Goal: Communication & Community: Answer question/provide support

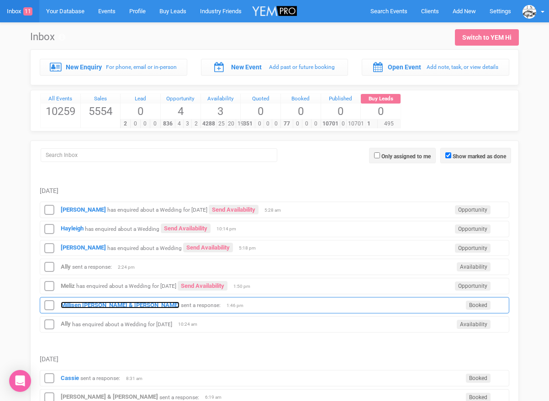
click at [94, 302] on strong "Millisen [PERSON_NAME] & [PERSON_NAME]" at bounding box center [120, 305] width 119 height 7
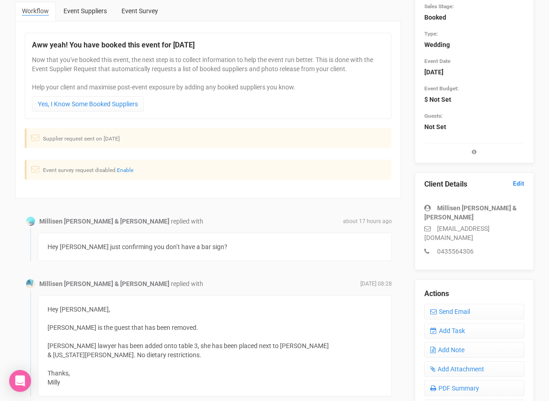
scroll to position [107, 0]
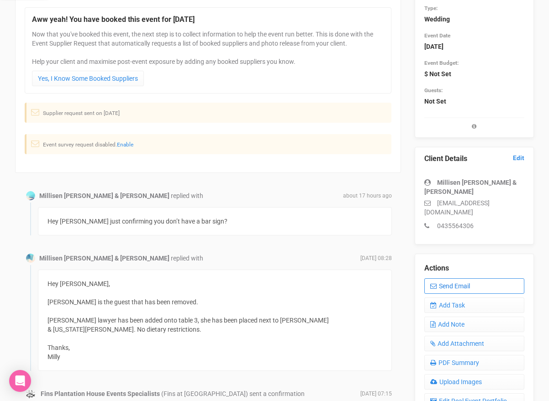
click at [445, 281] on link "Send Email" at bounding box center [474, 287] width 100 height 16
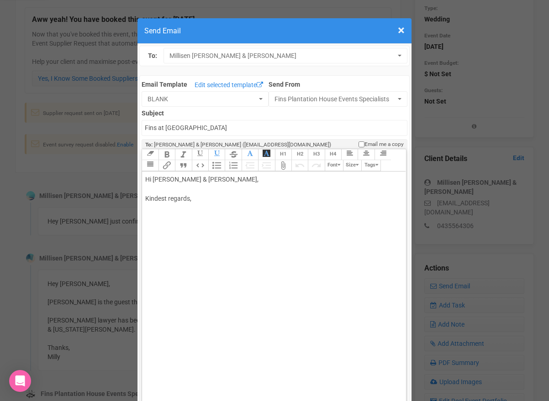
drag, startPoint x: 164, startPoint y: 180, endPoint x: 252, endPoint y: 181, distance: 88.2
click at [252, 181] on div "Hi Millisen Nyssen & Harrison Fraser, Kindest regards," at bounding box center [272, 199] width 254 height 48
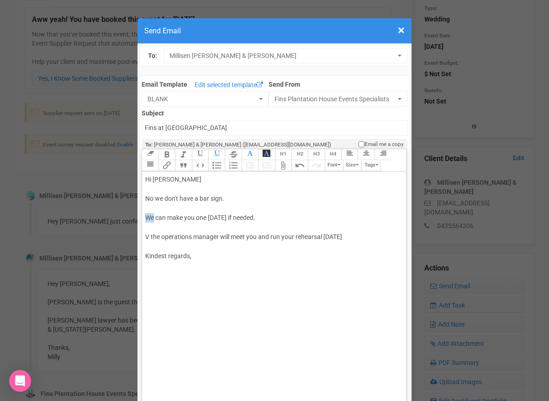
drag, startPoint x: 154, startPoint y: 217, endPoint x: 146, endPoint y: 216, distance: 8.7
click at [146, 216] on div "Hi Milly No we don't have a bar sign. We can make you one today if needed. V th…" at bounding box center [272, 228] width 254 height 106
click at [275, 218] on div "Hi Milly No we don't have a bar sign. I can make you one today if needed. V the…" at bounding box center [272, 228] width 254 height 106
click at [347, 232] on div "Hi Milly No we don't have a bar sign. I can make you one today if needed- let m…" at bounding box center [272, 228] width 254 height 106
click at [343, 236] on div "Hi Milly No we don't have a bar sign. I can make you one today if needed- let m…" at bounding box center [272, 228] width 254 height 106
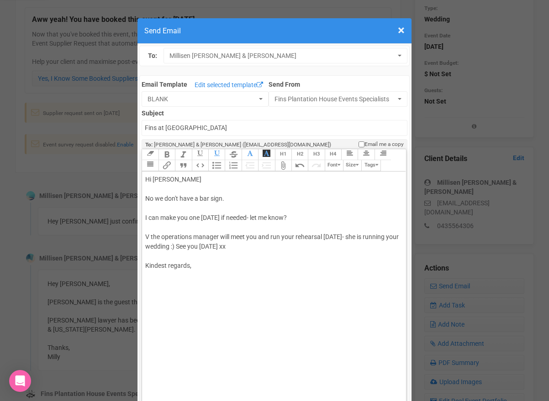
click at [255, 276] on div "Hi Milly No we don't have a bar sign. I can make you one today if needed- let m…" at bounding box center [272, 232] width 254 height 115
type trix-editor "<div>Hi Milly<br><br>No we don't have a bar sign.<br><br>I can make you one tod…"
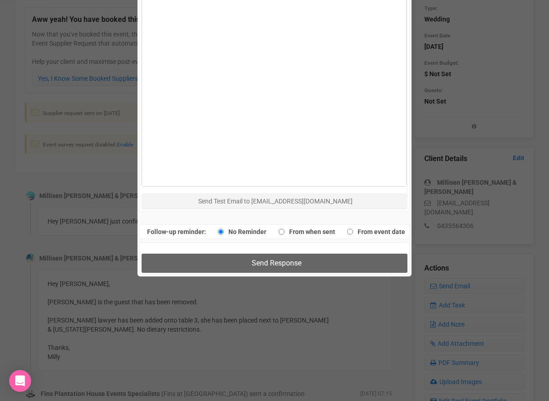
scroll to position [645, 0]
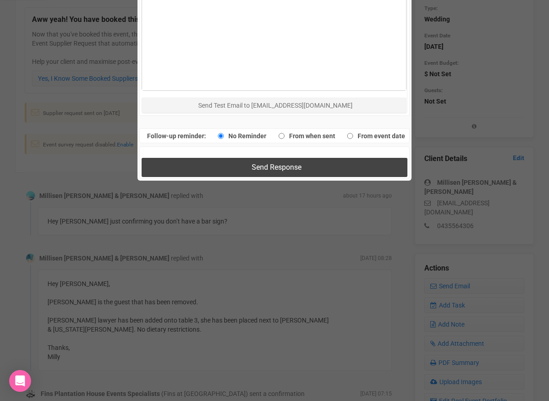
click at [228, 169] on button "Send Response" at bounding box center [274, 167] width 265 height 19
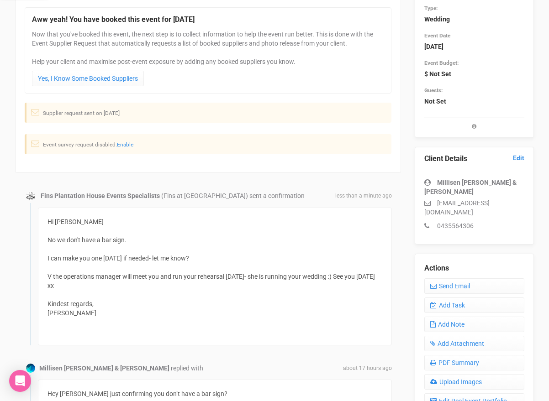
scroll to position [0, 0]
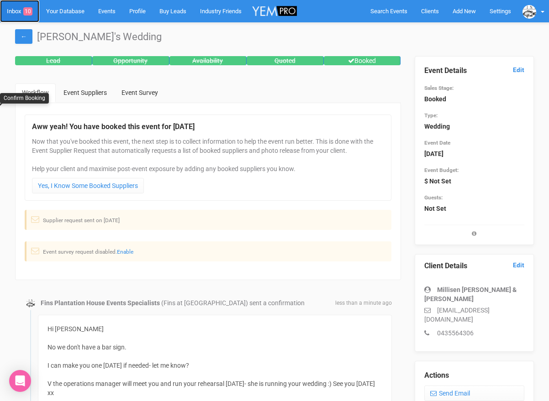
click at [11, 19] on link "Inbox 10" at bounding box center [19, 11] width 39 height 22
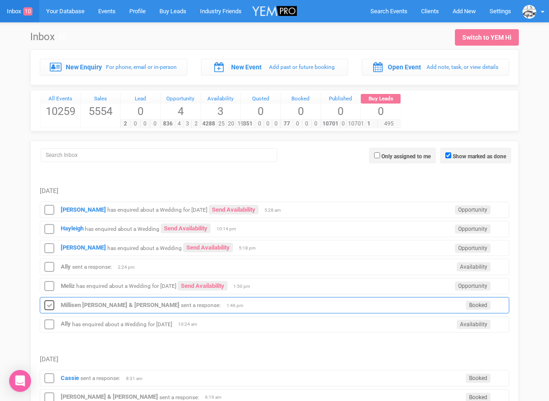
click at [49, 306] on icon at bounding box center [49, 306] width 14 height 12
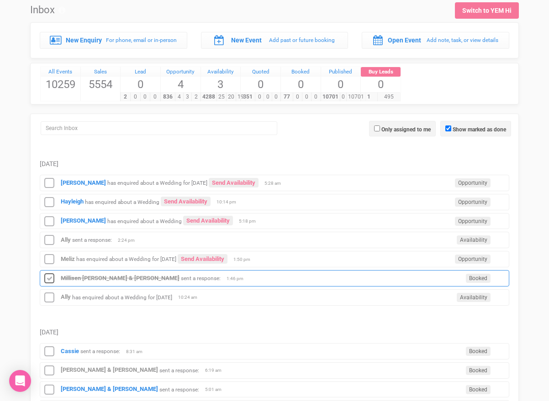
scroll to position [28, 0]
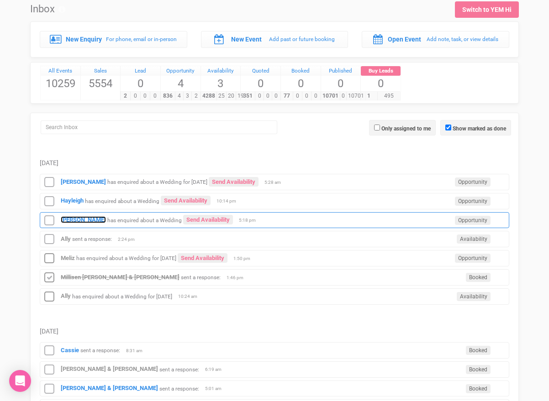
click at [69, 222] on strong "[PERSON_NAME]" at bounding box center [83, 219] width 45 height 7
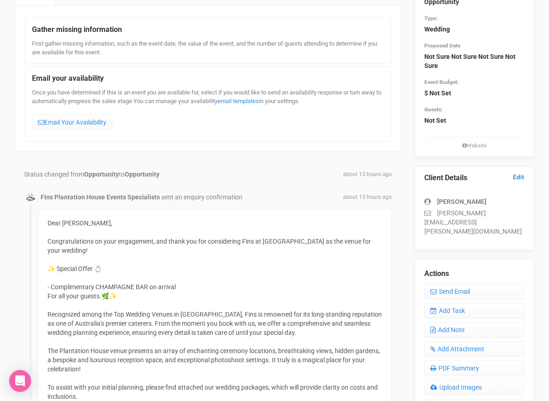
scroll to position [13, 0]
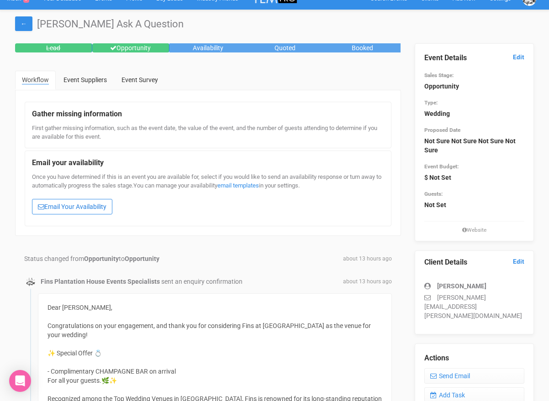
click at [69, 204] on link "Email Your Availability" at bounding box center [72, 207] width 80 height 16
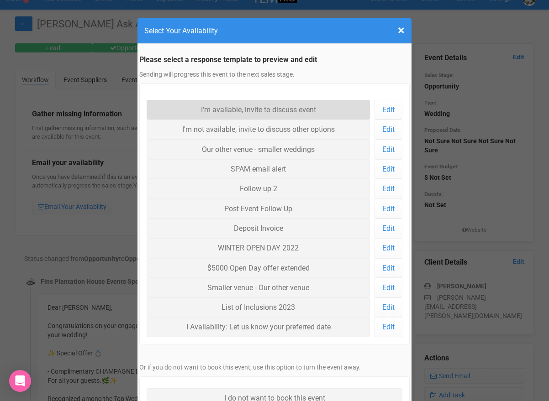
click at [159, 109] on link "I'm available, invite to discuss event" at bounding box center [258, 110] width 223 height 20
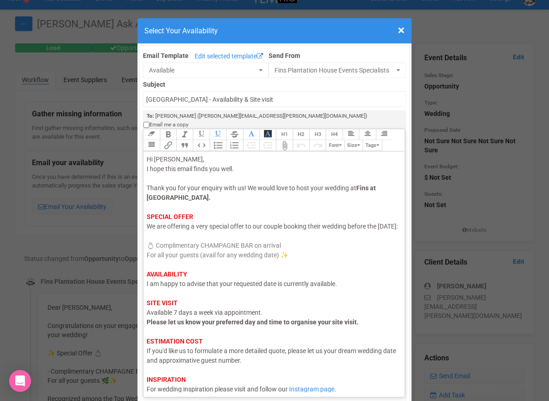
drag, startPoint x: 179, startPoint y: 225, endPoint x: 146, endPoint y: 226, distance: 32.9
click at [146, 226] on trix-editor "Hi Dylan, I hope this email finds you well. Thank you for your enquiry with us!…" at bounding box center [273, 272] width 261 height 241
click at [159, 290] on div "Hi Dylan, I hope this email finds you well. Thank you for your enquiry with us!…" at bounding box center [273, 284] width 252 height 259
click at [158, 288] on span "I am happy to advise that your requested date is currently available." at bounding box center [242, 283] width 190 height 7
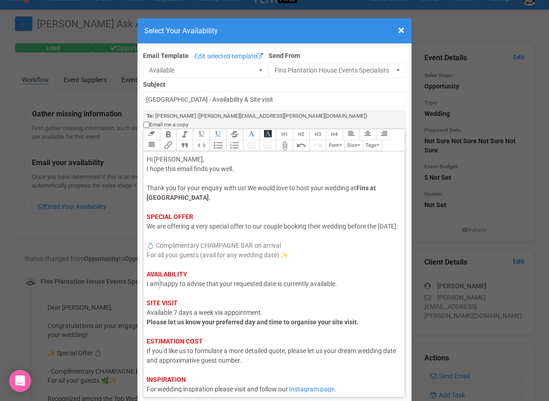
click at [158, 288] on span "I am happy to advise that your requested date is currently available." at bounding box center [242, 283] width 190 height 7
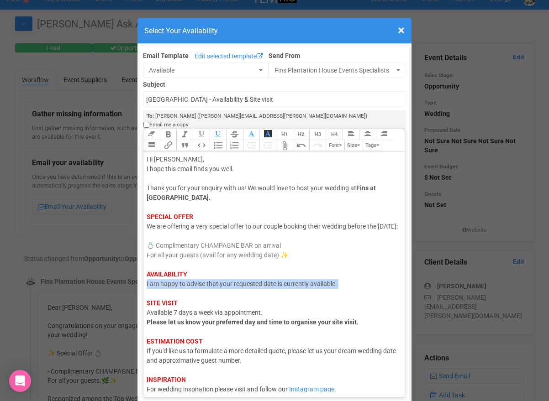
click at [158, 288] on span "I am happy to advise that your requested date is currently available." at bounding box center [242, 283] width 190 height 7
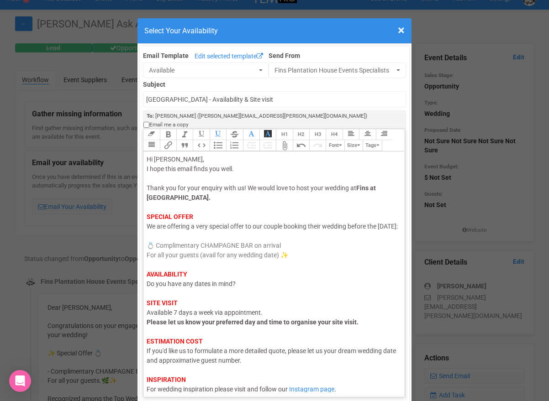
scroll to position [34, 0]
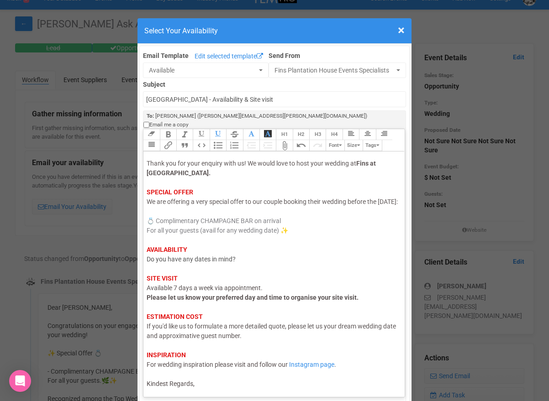
click at [208, 379] on div "Hi Dylan, I hope this email finds you well. Thank you for your enquiry with us!…" at bounding box center [273, 259] width 252 height 259
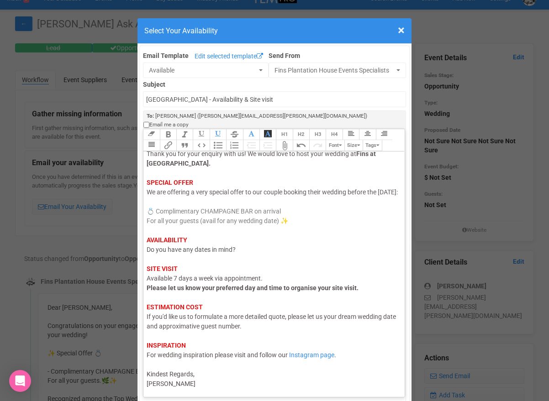
type trix-editor "<div><span style="color: rgb(95, 88, 88);">Hi Dylan,</span><br><span style="col…"
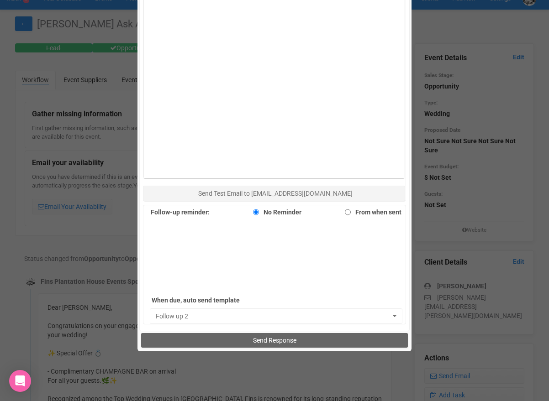
scroll to position [559, 0]
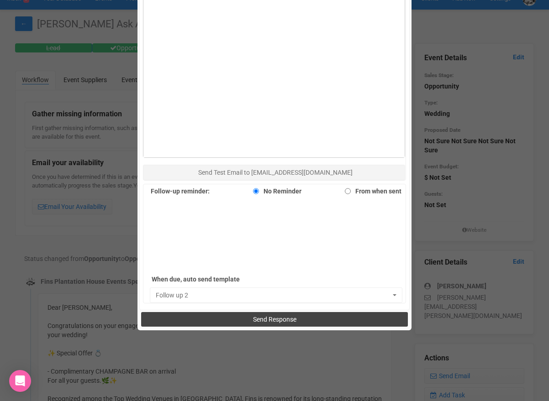
click at [233, 312] on button "Send Response" at bounding box center [274, 319] width 266 height 15
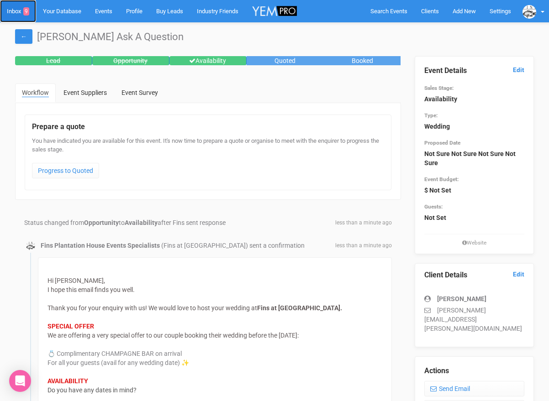
click at [17, 13] on link "Inbox 9" at bounding box center [18, 11] width 36 height 22
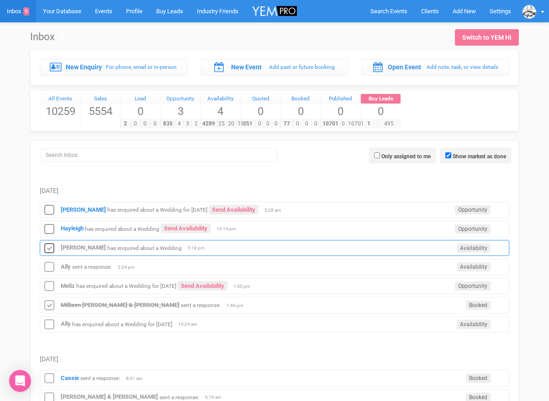
click at [51, 246] on icon at bounding box center [49, 249] width 14 height 12
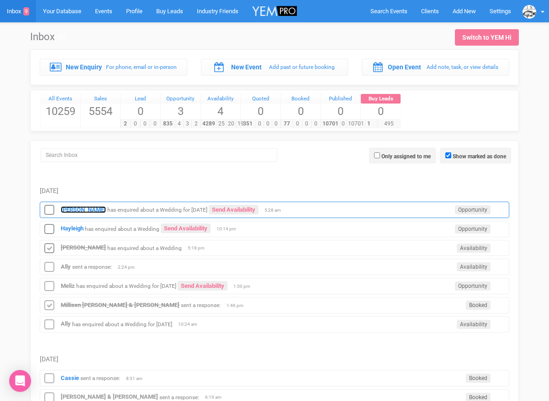
click at [78, 211] on strong "[PERSON_NAME]" at bounding box center [83, 209] width 45 height 7
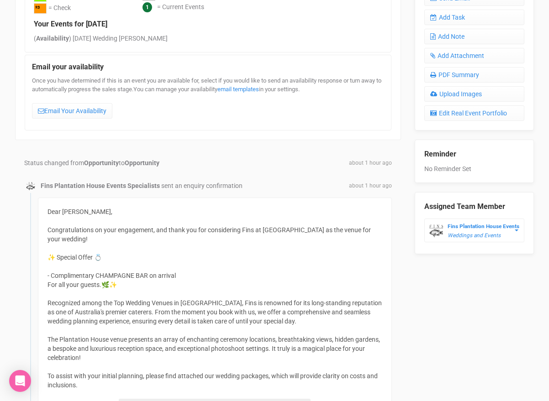
scroll to position [285, 0]
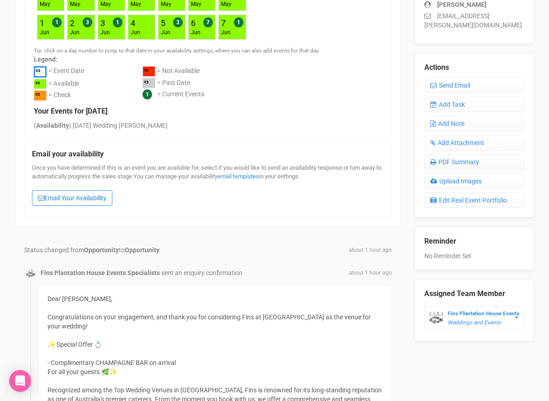
click at [73, 198] on link "Email Your Availability" at bounding box center [72, 198] width 80 height 16
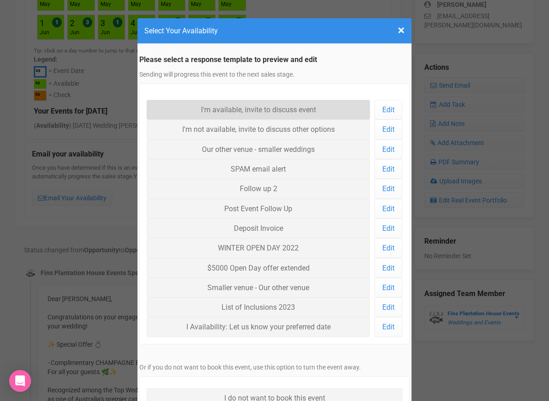
click at [224, 111] on link "I'm available, invite to discuss event" at bounding box center [258, 110] width 223 height 20
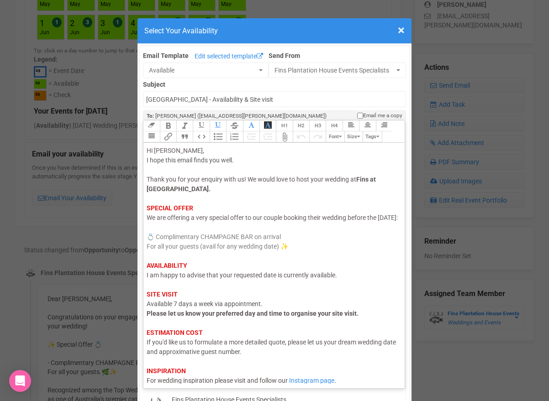
click at [277, 279] on span "I am happy to advise that your requested date is currently available." at bounding box center [242, 275] width 190 height 7
drag, startPoint x: 176, startPoint y: 228, endPoint x: 146, endPoint y: 231, distance: 30.3
click at [146, 231] on trix-editor "Hi Bernadette, I hope this email finds you well. Thank you for your enquiry wit…" at bounding box center [273, 263] width 261 height 241
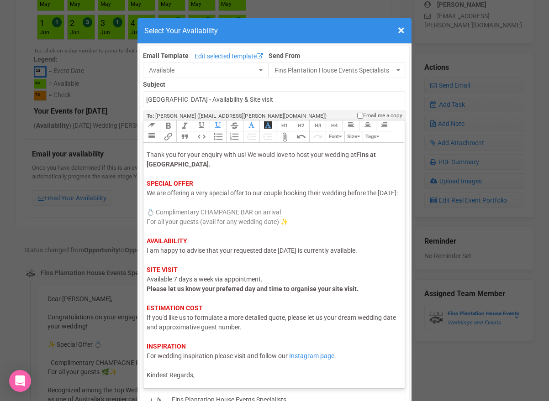
scroll to position [34, 0]
drag, startPoint x: 319, startPoint y: 317, endPoint x: 319, endPoint y: 327, distance: 10.0
click at [319, 327] on div "Hi Bernadette, I hope this email finds you well. Thank you for your enquiry wit…" at bounding box center [273, 250] width 252 height 259
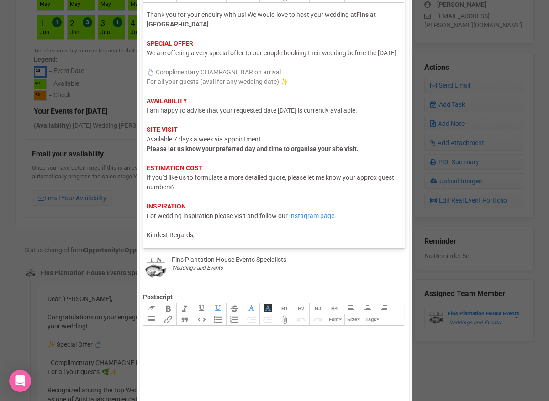
scroll to position [143, 0]
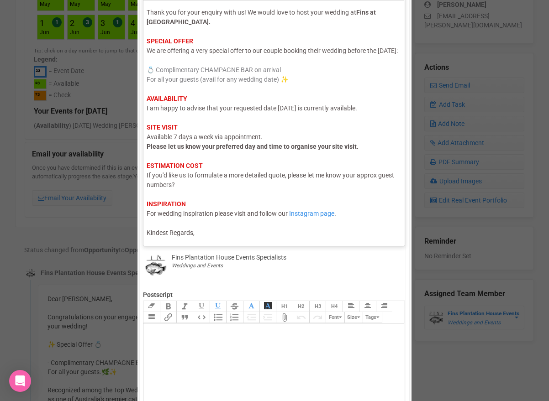
click at [227, 235] on div "Hi Bernadette, I hope this email finds you well. Thank you for your enquiry wit…" at bounding box center [273, 108] width 252 height 259
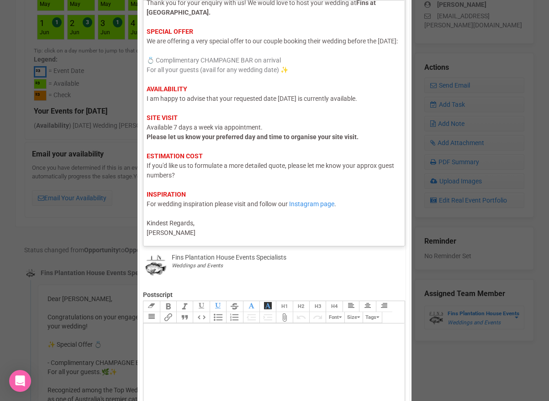
type trix-editor "<div><span style="color: rgb(95, 88, 88);">Hi Bernadette,</span><br><span style…"
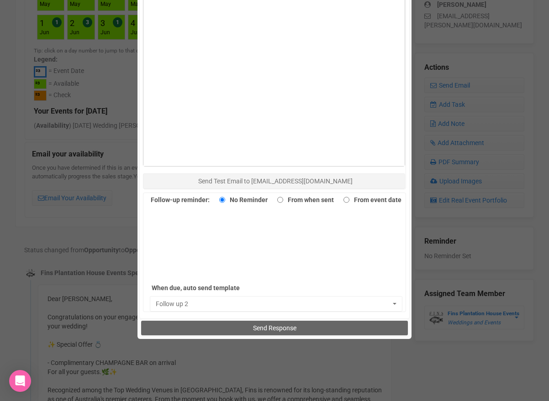
scroll to position [576, 0]
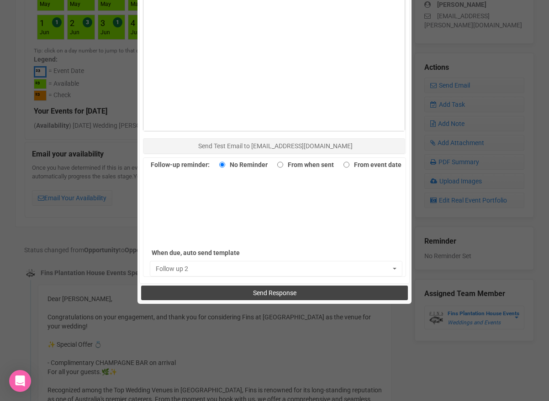
click at [227, 291] on button "Send Response" at bounding box center [274, 293] width 266 height 15
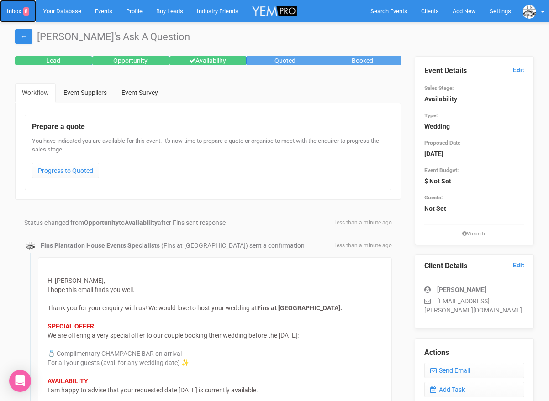
click at [15, 8] on link "Inbox 8" at bounding box center [18, 11] width 36 height 22
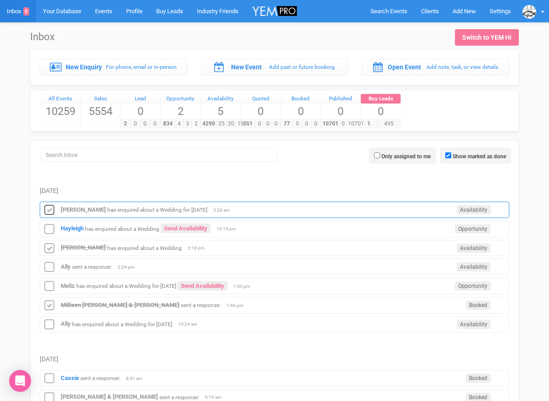
click at [45, 209] on icon at bounding box center [49, 211] width 14 height 12
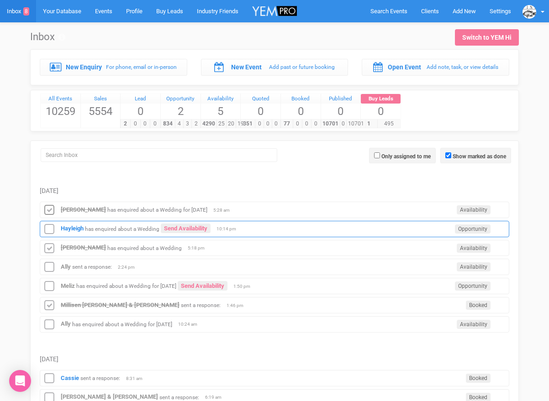
click at [75, 223] on div "Hayleigh has enquired about a Wedding Send Availability Opportunity 10:14 pm" at bounding box center [275, 229] width 470 height 16
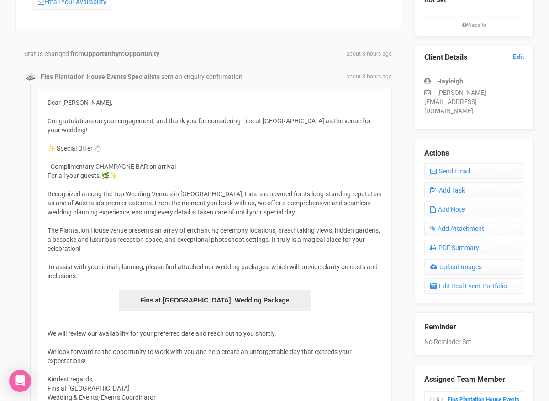
scroll to position [135, 0]
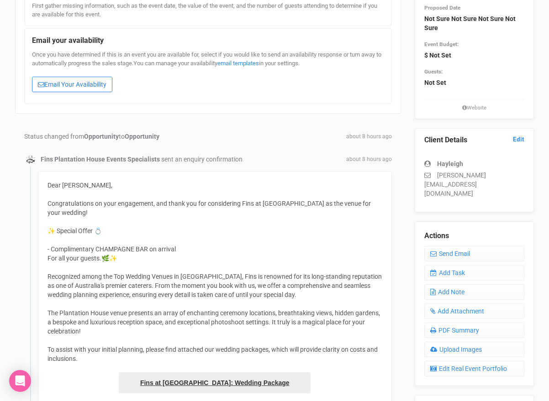
click at [89, 84] on link "Email Your Availability" at bounding box center [72, 85] width 80 height 16
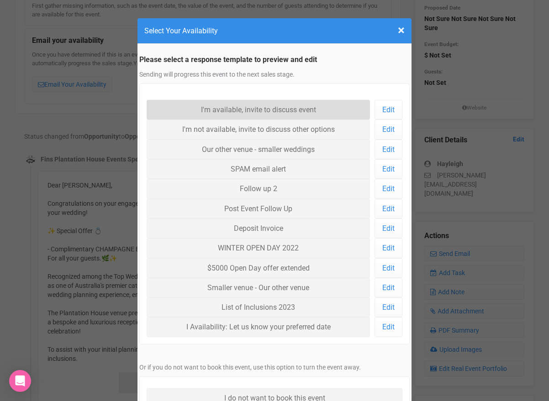
click at [207, 104] on link "I'm available, invite to discuss event" at bounding box center [258, 110] width 223 height 20
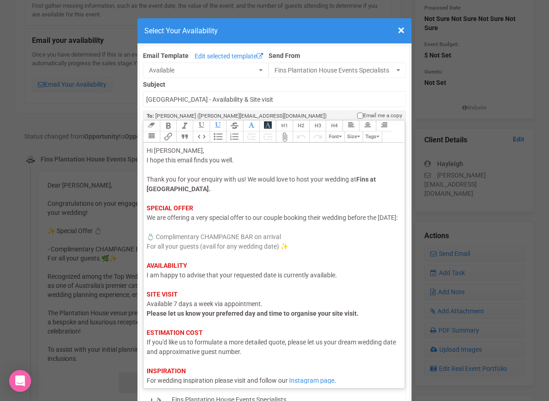
drag, startPoint x: 178, startPoint y: 226, endPoint x: 148, endPoint y: 226, distance: 29.7
click at [148, 222] on span "We are offering a very special offer to our couple booking their wedding before…" at bounding box center [272, 217] width 251 height 7
click at [219, 279] on span "I am happy to advise that your requested date is currently available." at bounding box center [242, 275] width 190 height 7
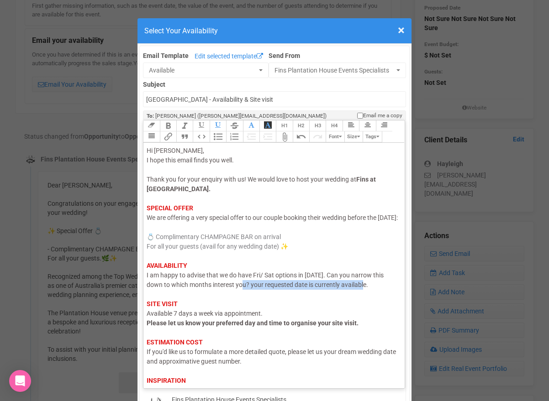
drag, startPoint x: 363, startPoint y: 291, endPoint x: 230, endPoint y: 293, distance: 132.5
click at [230, 293] on div "Hi Hayleigh, I hope this email finds you well. Thank you for your enquiry with …" at bounding box center [273, 280] width 252 height 269
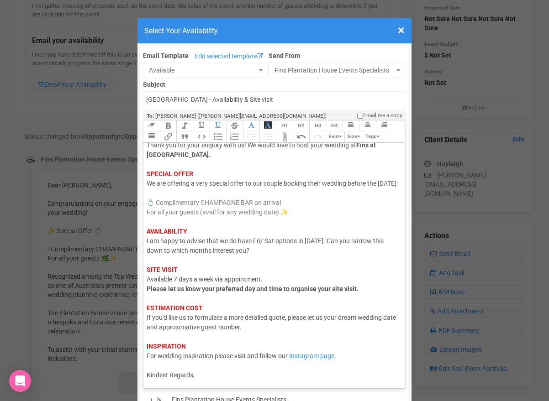
scroll to position [38, 0]
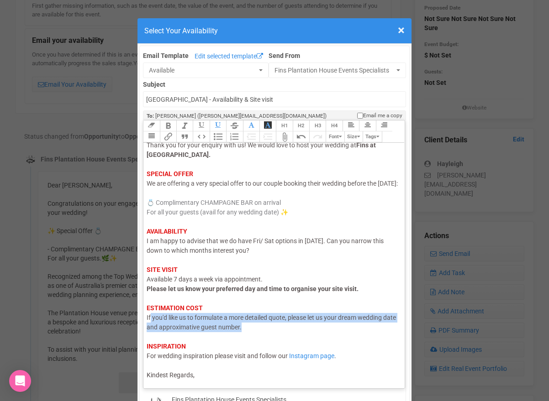
drag, startPoint x: 259, startPoint y: 335, endPoint x: 151, endPoint y: 326, distance: 108.2
click at [151, 326] on div "Hi Hayleigh, I hope this email finds you well. Thank you for your enquiry with …" at bounding box center [273, 246] width 252 height 269
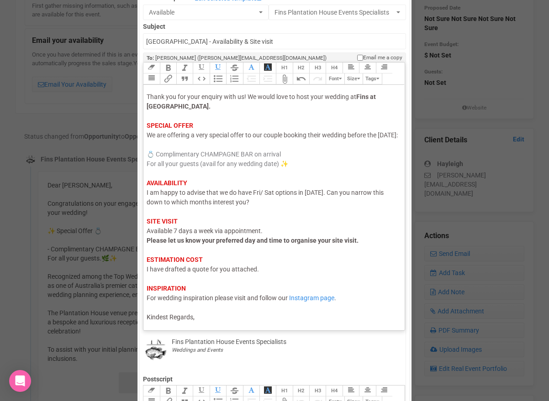
scroll to position [63, 0]
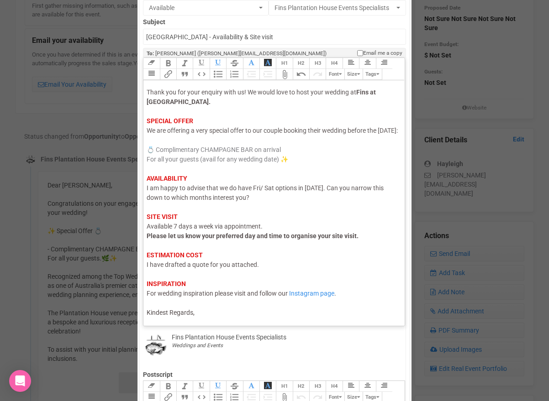
click at [201, 321] on div "Link Unlink Bold Italic Strikethrough H1 H2 H3 H4 Link Quote Code Bullets Numbe…" at bounding box center [274, 192] width 262 height 269
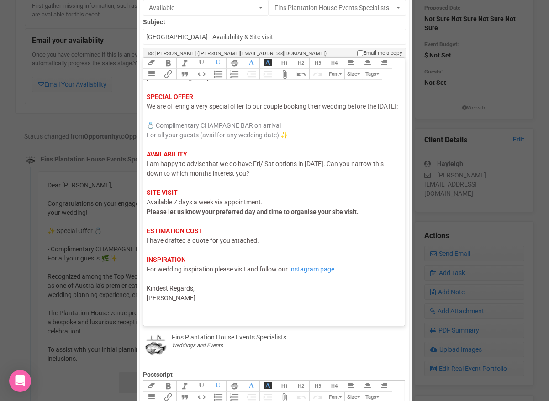
scroll to position [58, 0]
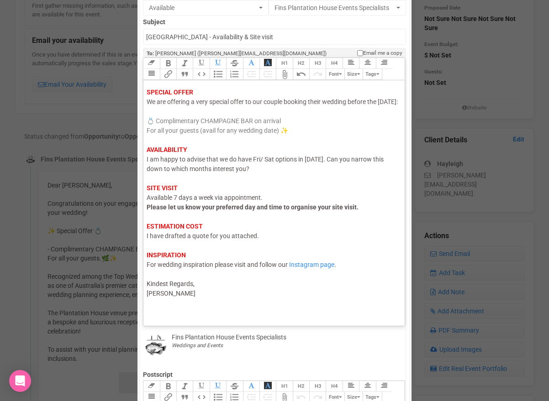
click at [253, 73] on trix-toolbar "Link Unlink Bold Italic Strikethrough H1 H2 H3 H4 Link Quote Code Bullets Numbe…" at bounding box center [273, 69] width 261 height 22
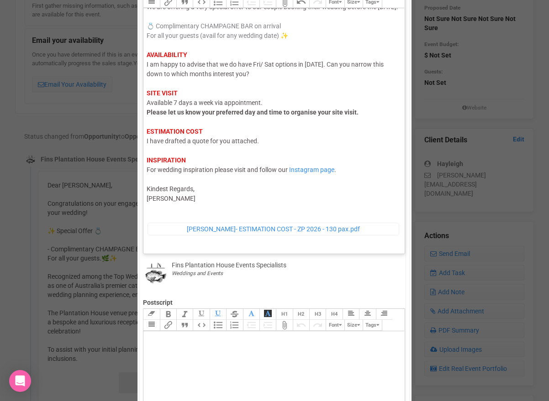
scroll to position [85, 0]
click at [251, 198] on div "Hi Hayleigh, I hope this email finds you well. Thank you for your enquiry with …" at bounding box center [273, 90] width 252 height 311
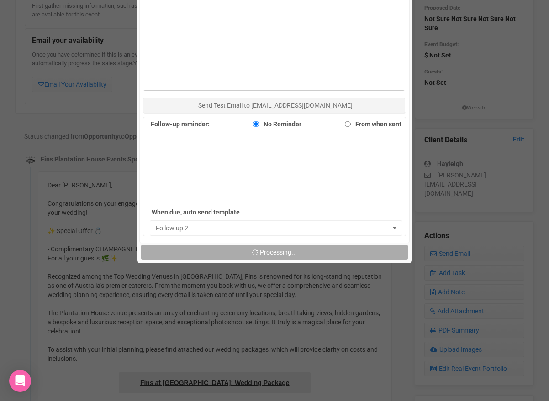
scroll to position [639, 0]
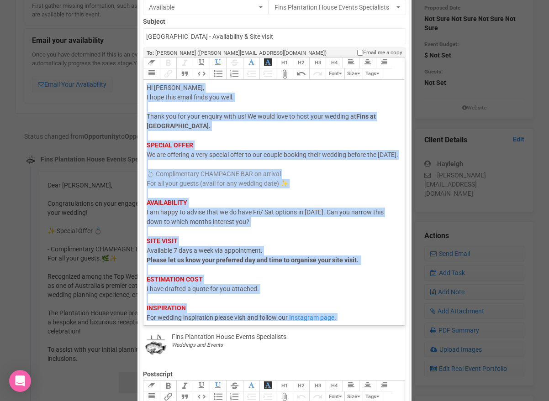
scroll to position [0, 0]
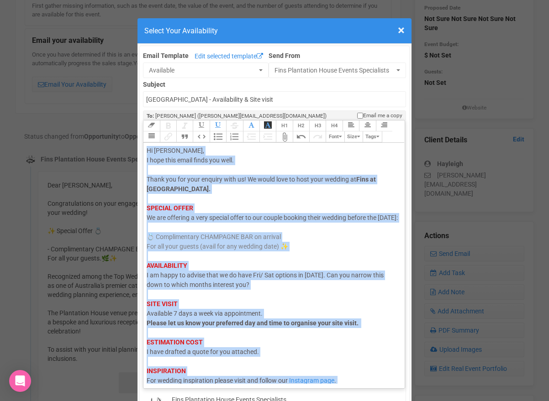
drag, startPoint x: 227, startPoint y: 235, endPoint x: 153, endPoint y: 81, distance: 170.6
type trix-editor "<div><span style="color: rgb(95, 88, 88);">Hi Hayleigh,</span><br><span style="…"
copy div "Hi Hayleigh, I hope this email finds you well. Thank you for your enquiry with …"
click at [404, 29] on span "×" at bounding box center [401, 30] width 7 height 15
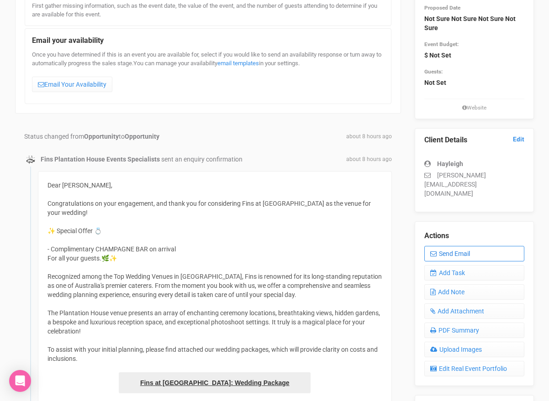
click at [439, 246] on link "Send Email" at bounding box center [474, 254] width 100 height 16
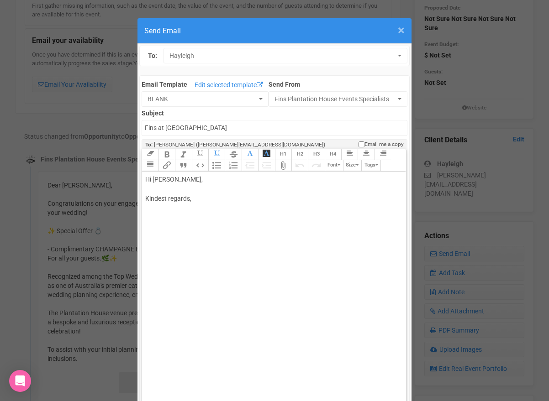
click at [401, 31] on span "×" at bounding box center [401, 30] width 7 height 15
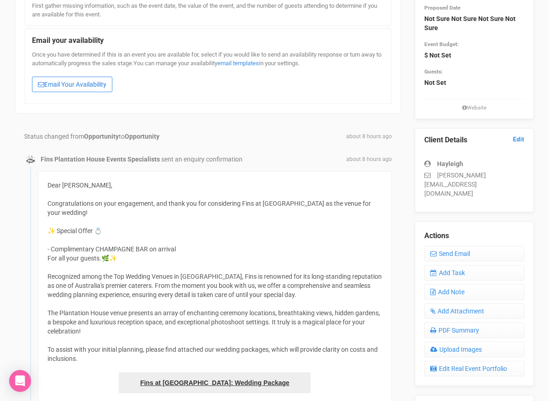
click at [93, 84] on link "Email Your Availability" at bounding box center [72, 85] width 80 height 16
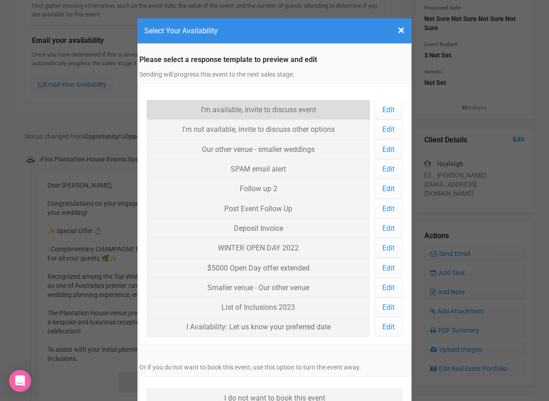
click at [181, 106] on link "I'm available, invite to discuss event" at bounding box center [258, 110] width 223 height 20
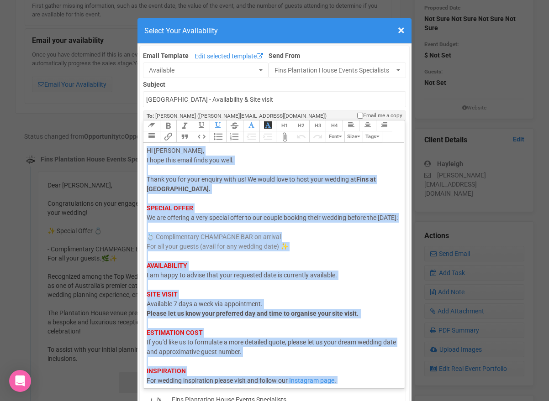
drag, startPoint x: 200, startPoint y: 380, endPoint x: 162, endPoint y: 143, distance: 241.0
click at [162, 143] on div "Link Unlink Bold Italic Strikethrough H1 H2 H3 H4 Link Quote Code Bullets Numbe…" at bounding box center [273, 252] width 261 height 263
paste trix-editor "background-color: rgb(255, 255, 255); font-family: Roboto, Helvetica, Arial, sa…"
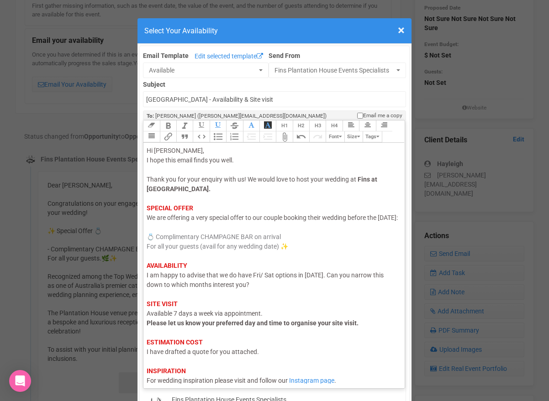
type trix-editor "<div><span style="background-color: rgb(255, 255, 255); font-family: Roboto, He…"
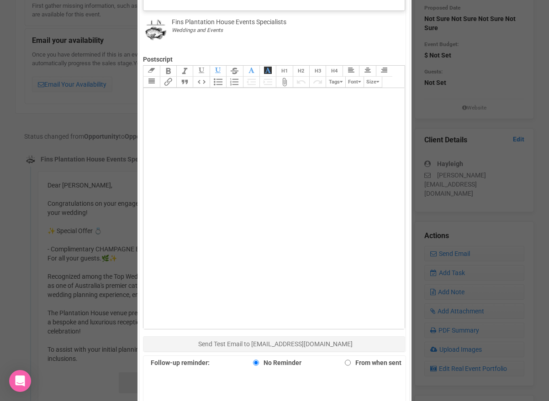
scroll to position [529, 0]
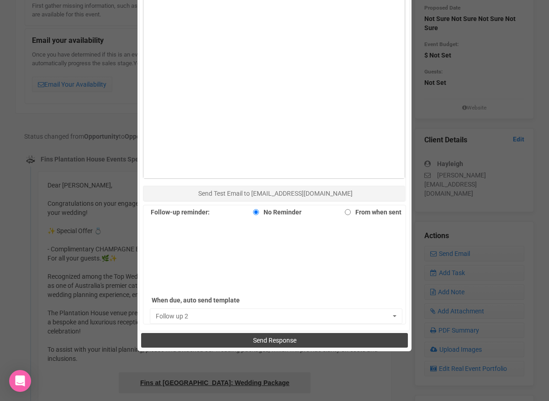
click at [227, 336] on button "Send Response" at bounding box center [274, 340] width 266 height 15
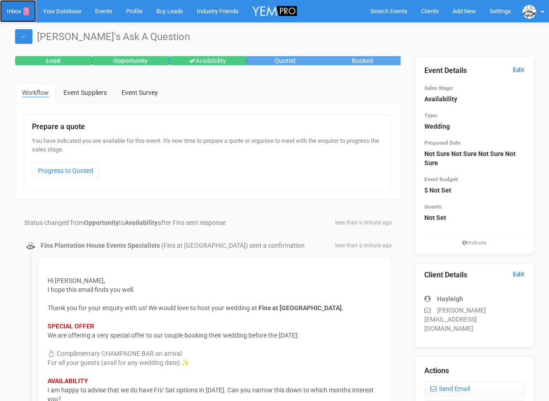
click at [15, 11] on link "Inbox 7" at bounding box center [18, 11] width 36 height 22
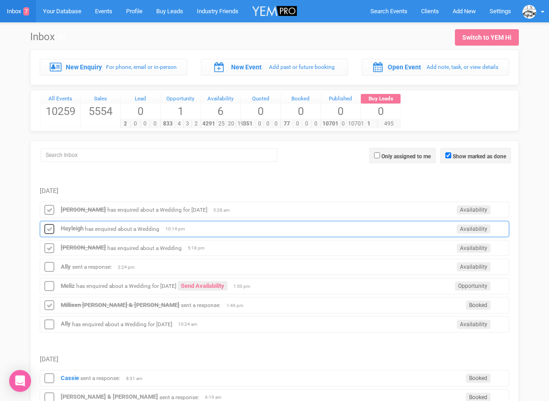
click at [53, 230] on icon at bounding box center [49, 230] width 14 height 12
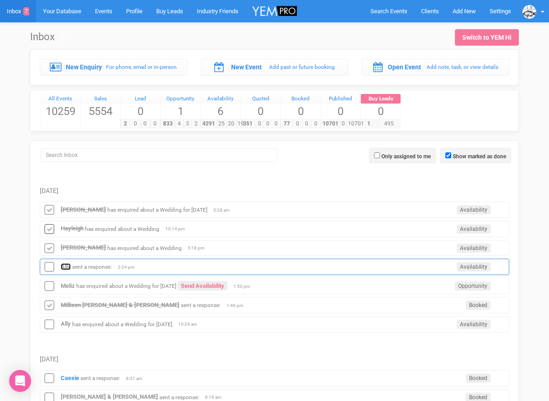
click at [69, 267] on strong "Ally" at bounding box center [66, 267] width 10 height 7
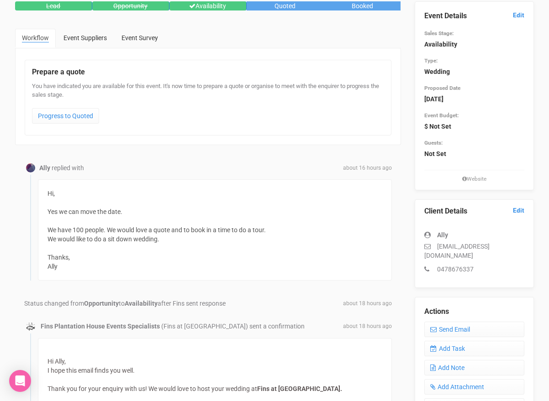
scroll to position [53, 0]
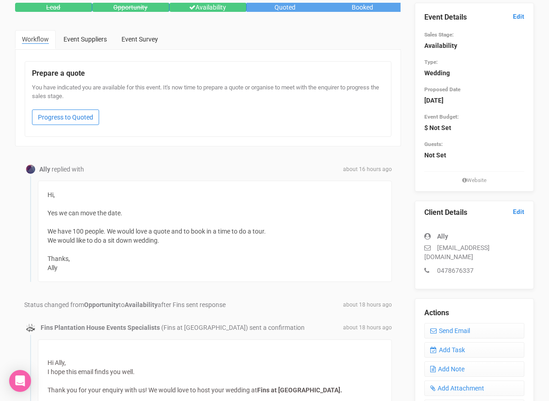
click at [88, 117] on link "Progress to Quoted" at bounding box center [65, 118] width 67 height 16
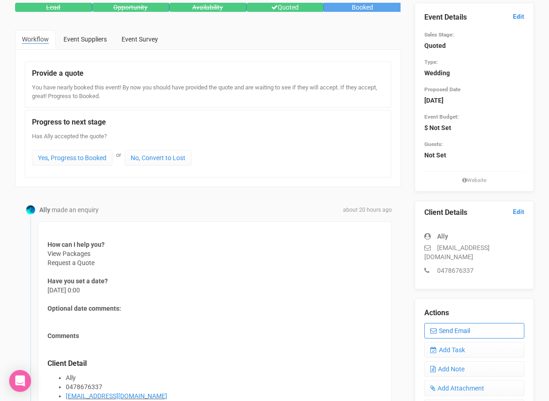
click at [471, 323] on link "Send Email" at bounding box center [474, 331] width 100 height 16
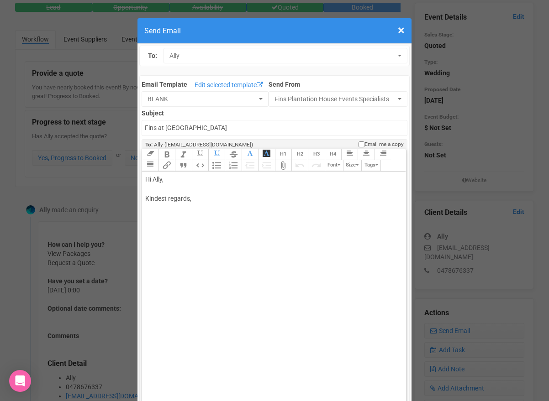
click at [215, 190] on div "Hi Ally, Kindest regards," at bounding box center [272, 199] width 254 height 48
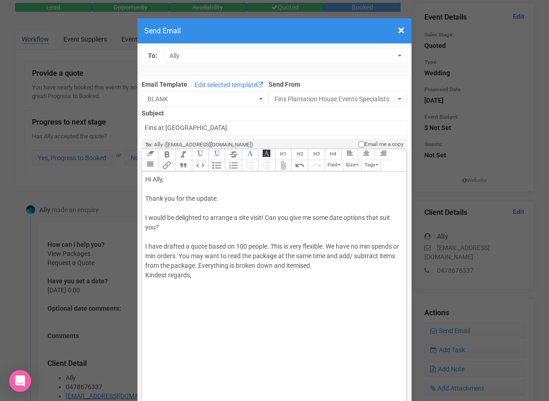
click at [341, 264] on div "Hi Ally, Thank you for the update. I would be delighted to arrange a site visit…" at bounding box center [272, 237] width 254 height 125
click at [274, 296] on div "Hi Ally, Thank you for the update. I would be delighted to arrange a site visit…" at bounding box center [272, 242] width 254 height 134
click at [254, 167] on trix-toolbar "Link Unlink Bold Italic Strikethrough H1 H2 H3 H4 Link Quote Code Bullets Numbe…" at bounding box center [274, 160] width 264 height 22
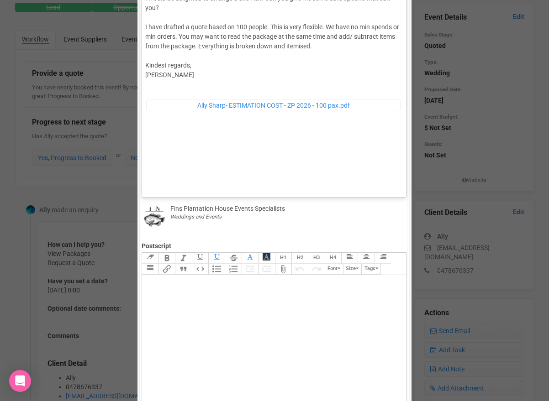
scroll to position [42, 0]
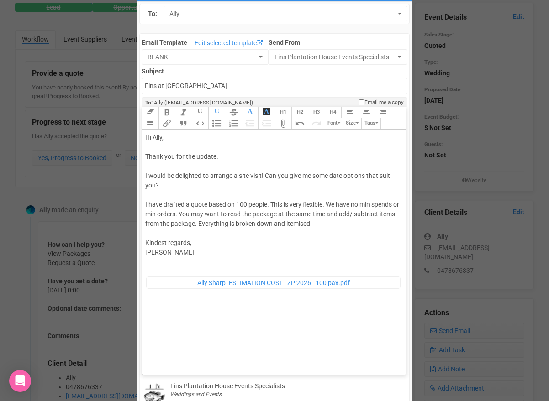
click at [213, 291] on div "Hi Ally, Thank you for the update. I would be delighted to arrange a site visit…" at bounding box center [272, 221] width 254 height 176
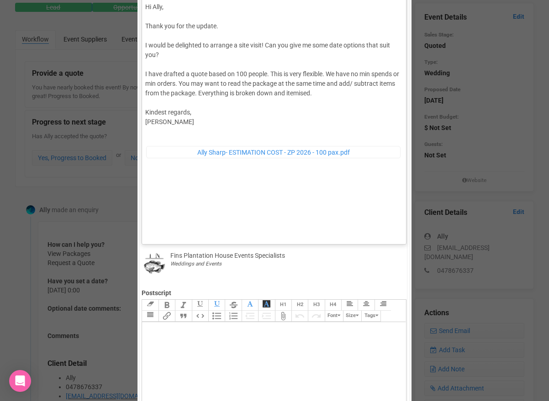
scroll to position [106, 0]
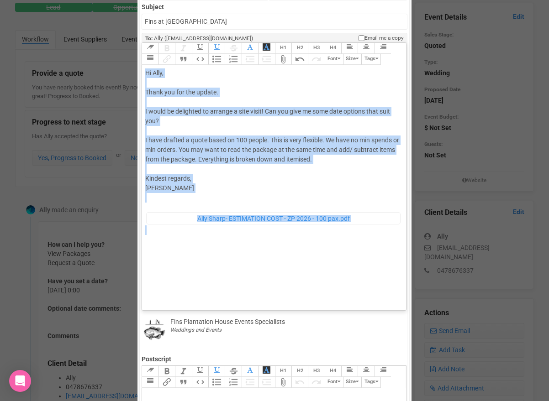
drag, startPoint x: 202, startPoint y: 285, endPoint x: 144, endPoint y: 74, distance: 218.4
click at [144, 74] on trix-editor "Hi Ally, Thank you for the update. I would be delighted to arrange a site visit…" at bounding box center [274, 185] width 264 height 241
type trix-editor "<div>Hi Ally,<br><br>Thank you for the update.<br><br>I would be delighted to a…"
copy div "Hi Ally, Thank you for the update. I would be delighted to arrange a site visit…"
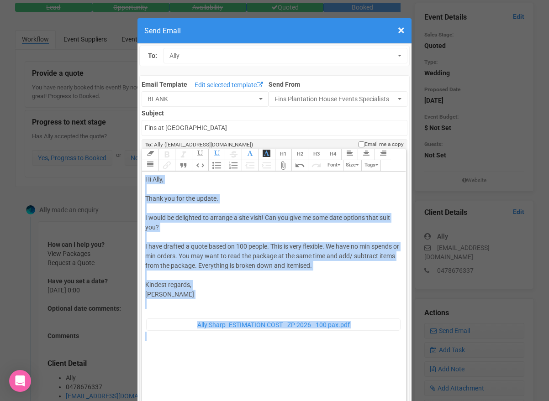
scroll to position [2, 0]
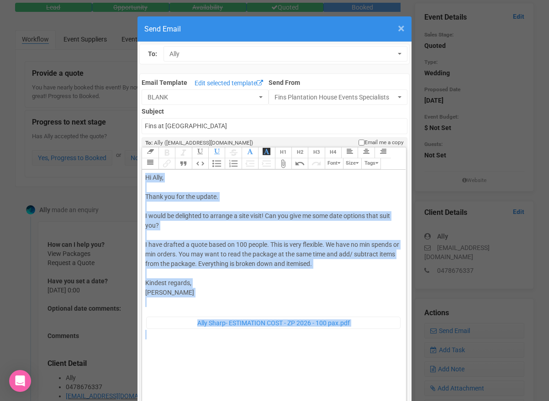
click at [399, 26] on span "×" at bounding box center [401, 28] width 7 height 15
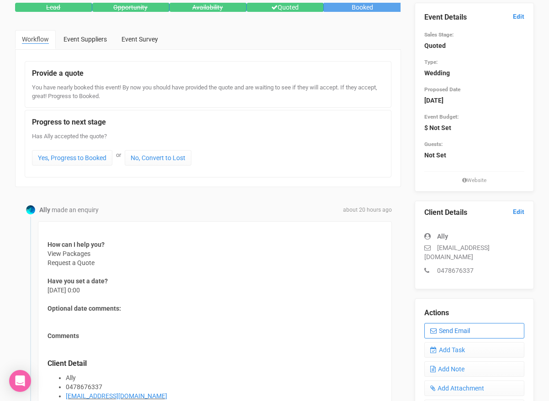
click at [446, 323] on link "Send Email" at bounding box center [474, 331] width 100 height 16
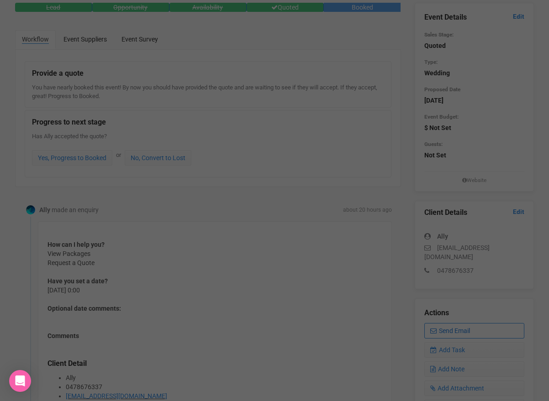
scroll to position [0, 0]
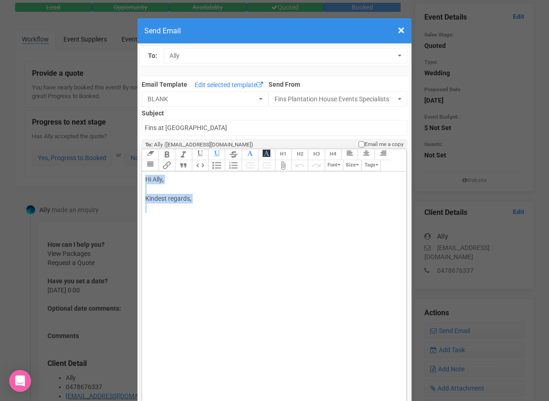
drag, startPoint x: 186, startPoint y: 235, endPoint x: 146, endPoint y: 177, distance: 70.2
click at [146, 177] on trix-editor "Hi Ally, Kindest regards," at bounding box center [274, 292] width 264 height 241
paste trix-editor "<span style="background-color: rgb(255, 255, 255); font-family: Roboto, Helveti…"
type trix-editor "<div><span style="background-color: rgb(255, 255, 255); font-family: Roboto, He…"
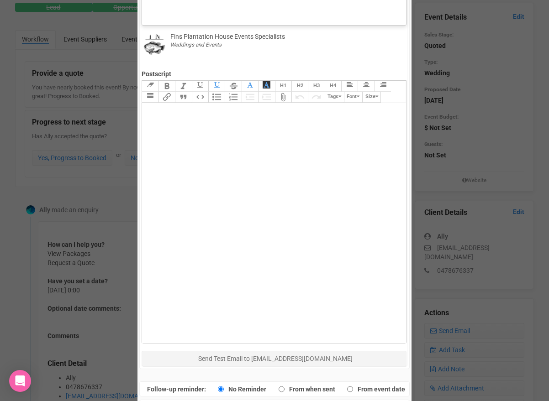
scroll to position [494, 0]
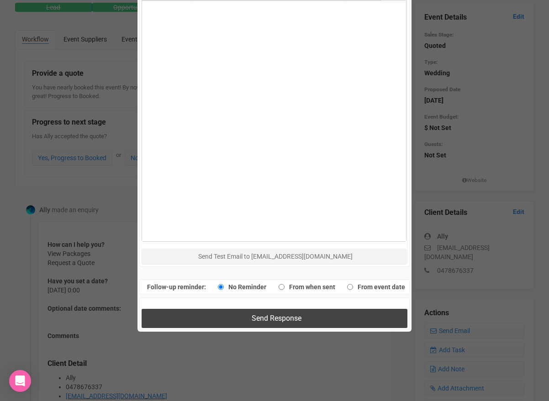
click at [214, 313] on button "Send Response" at bounding box center [274, 318] width 265 height 19
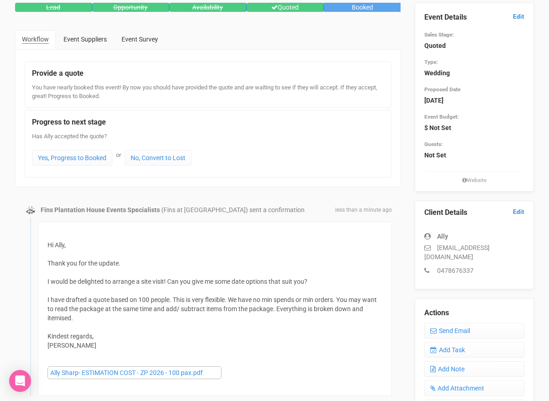
scroll to position [0, 0]
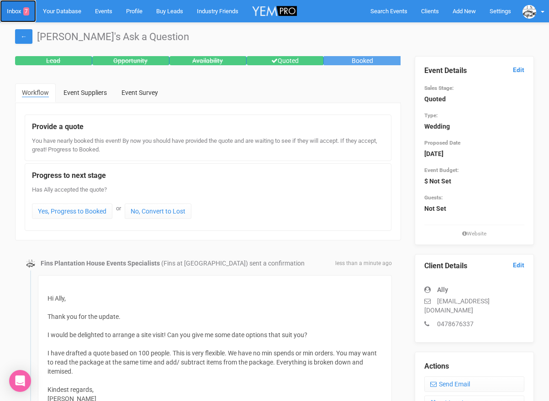
click at [19, 12] on link "Inbox 7" at bounding box center [18, 11] width 36 height 22
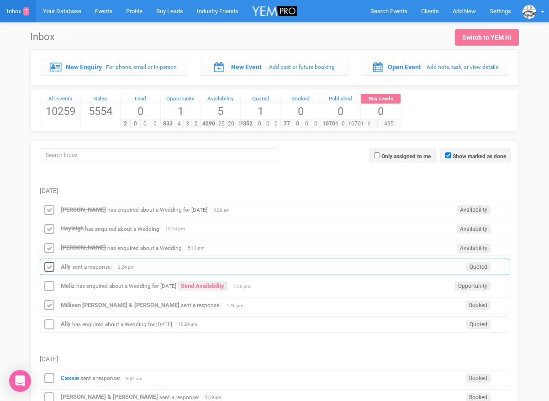
click at [50, 266] on icon at bounding box center [49, 268] width 14 height 12
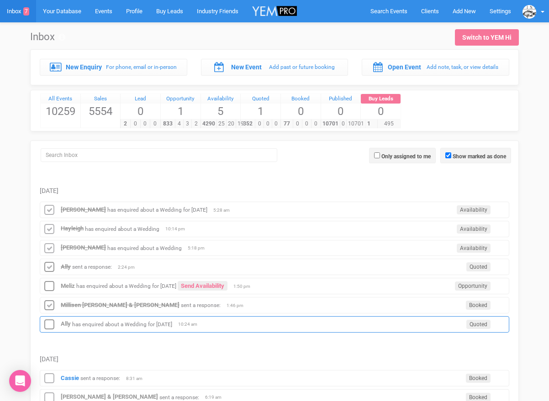
click at [70, 323] on div "Ally has enquired about a Wedding for 23rd October 2026 Quoted 10:24 am" at bounding box center [275, 325] width 470 height 16
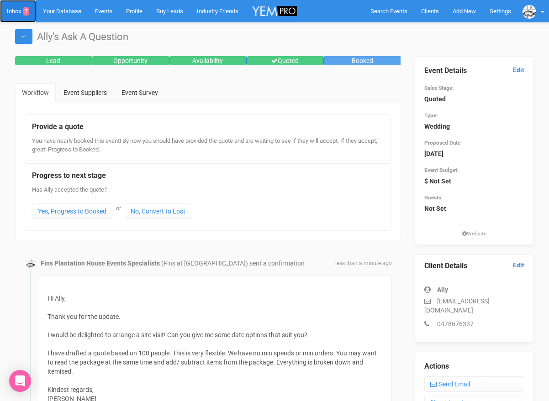
click at [15, 13] on link "Inbox 7" at bounding box center [18, 11] width 36 height 22
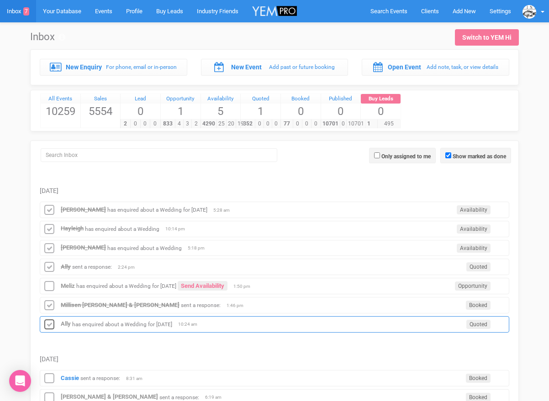
click at [46, 324] on icon at bounding box center [49, 325] width 14 height 12
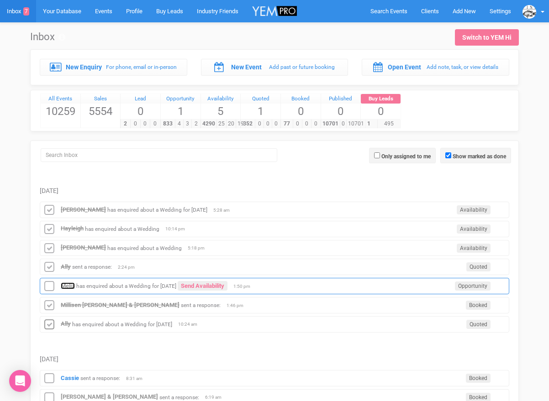
click at [68, 287] on strong "Meliz" at bounding box center [68, 286] width 14 height 7
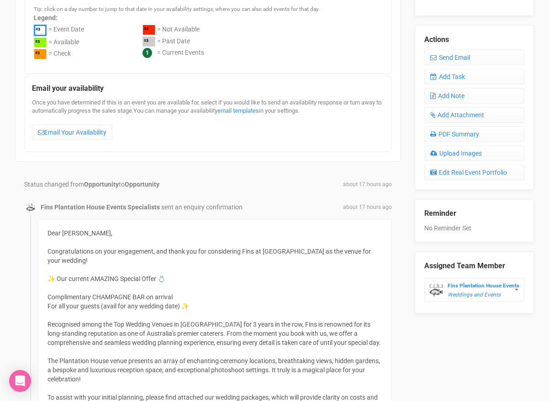
scroll to position [322, 0]
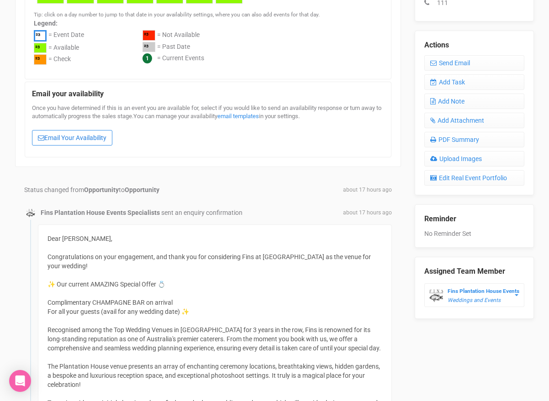
click at [81, 143] on link "Email Your Availability" at bounding box center [72, 138] width 80 height 16
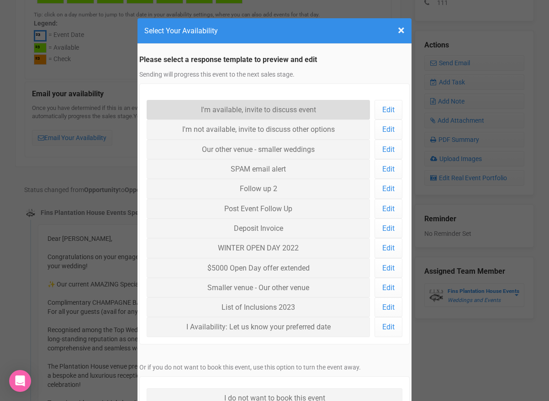
click at [226, 111] on link "I'm available, invite to discuss event" at bounding box center [258, 110] width 223 height 20
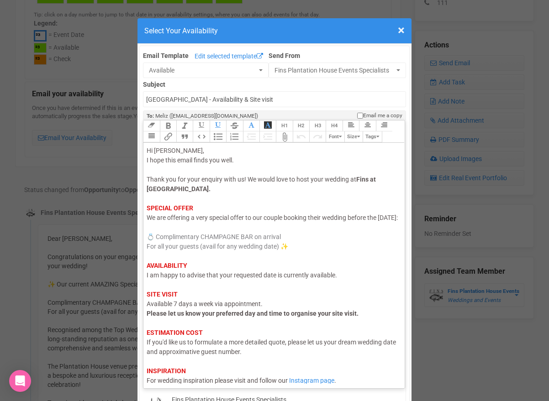
drag, startPoint x: 177, startPoint y: 229, endPoint x: 149, endPoint y: 228, distance: 27.9
click at [149, 222] on span "We are offering a very special offer to our couple booking their wedding before…" at bounding box center [272, 217] width 251 height 7
click at [163, 289] on div "Hi Meliz, I hope this email finds you well. Thank you for your enquiry with us!…" at bounding box center [273, 275] width 252 height 259
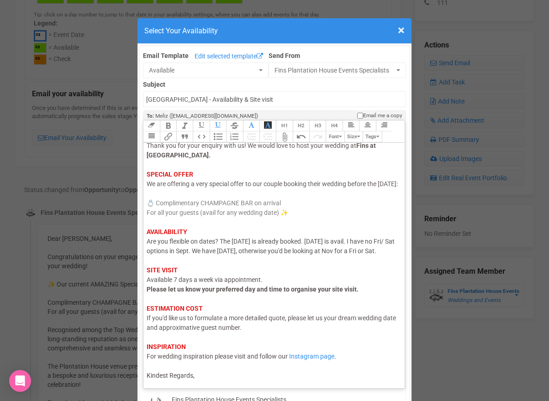
scroll to position [35, 0]
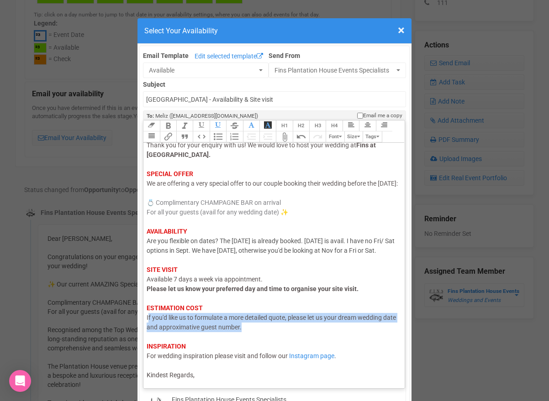
drag, startPoint x: 255, startPoint y: 344, endPoint x: 148, endPoint y: 335, distance: 107.7
click at [148, 331] on span "If you'd like us to formulate a more detailed quote, please let us your dream w…" at bounding box center [271, 322] width 249 height 17
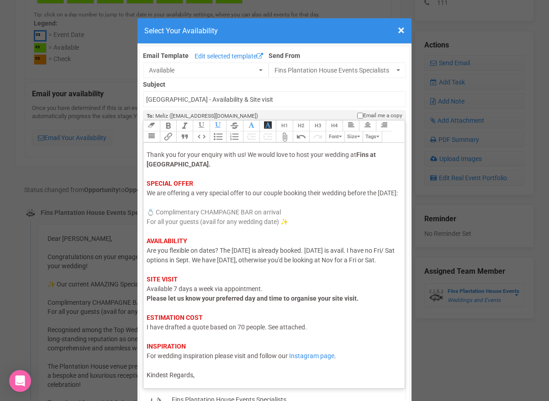
scroll to position [43, 0]
click at [212, 372] on div "Hi Meliz, I hope this email finds you well. Thank you for your enquiry with us!…" at bounding box center [273, 250] width 252 height 259
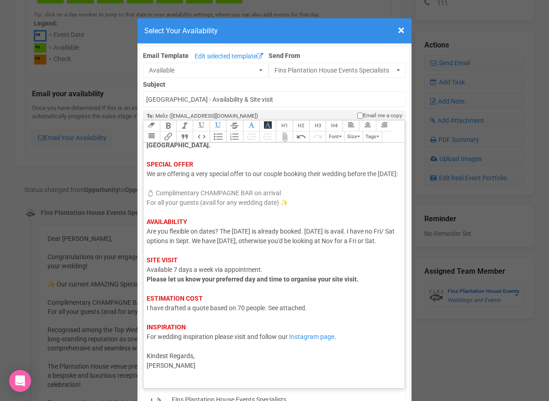
scroll to position [63, 0]
click at [376, 139] on trix-toolbar "Link Unlink Bold Italic Strikethrough H1 H2 H3 H4 Link Quote Code Bullets Numbe…" at bounding box center [273, 132] width 261 height 22
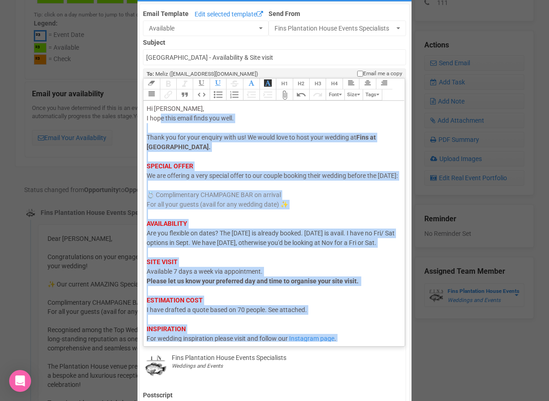
scroll to position [37, 0]
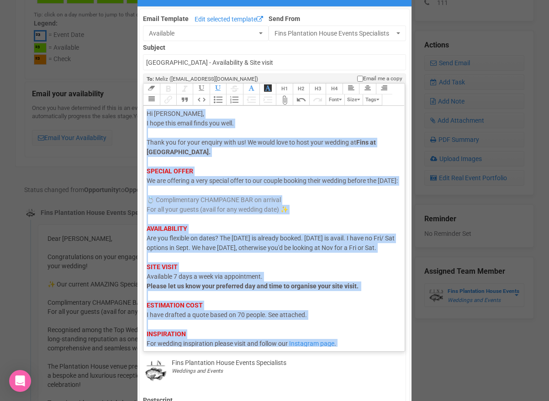
drag, startPoint x: 162, startPoint y: 192, endPoint x: 145, endPoint y: 117, distance: 76.9
click at [145, 117] on trix-editor "Hi Meliz, I hope this email finds you well. Thank you for your enquiry with us!…" at bounding box center [273, 226] width 261 height 241
type trix-editor "<div><span style="color: rgb(95, 88, 88);">Hi Meliz,</span><br><span style="col…"
copy div "Hi Meliz, I hope this email finds you well. Thank you for your enquiry with us!…"
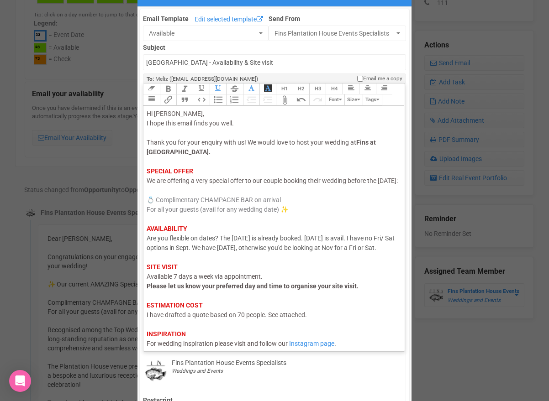
click at [378, 120] on div "Hi Meliz, I hope this email finds you well. Thank you for your enquiry with us!…" at bounding box center [273, 259] width 252 height 301
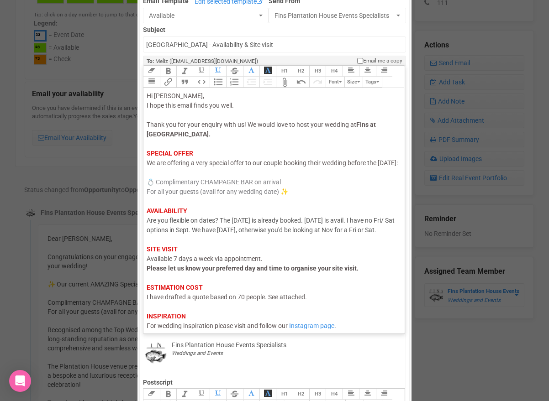
scroll to position [0, 0]
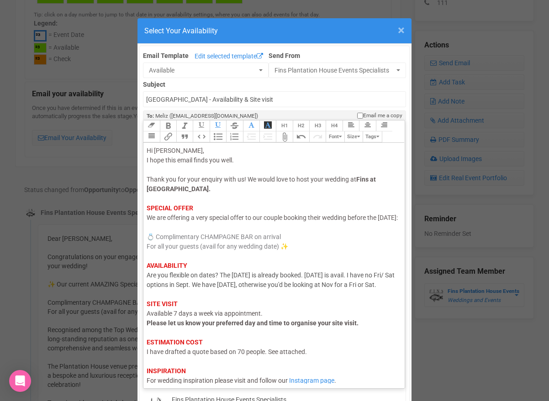
click at [400, 28] on span "×" at bounding box center [401, 30] width 7 height 15
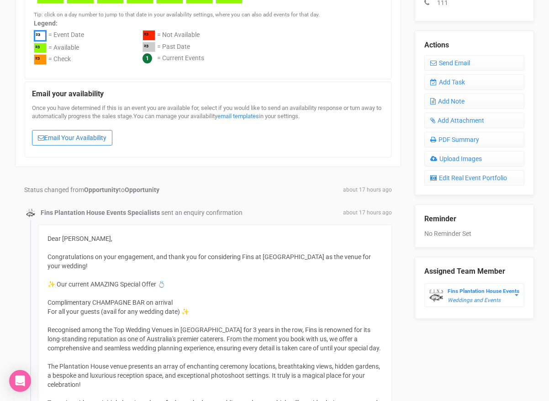
click at [104, 141] on link "Email Your Availability" at bounding box center [72, 138] width 80 height 16
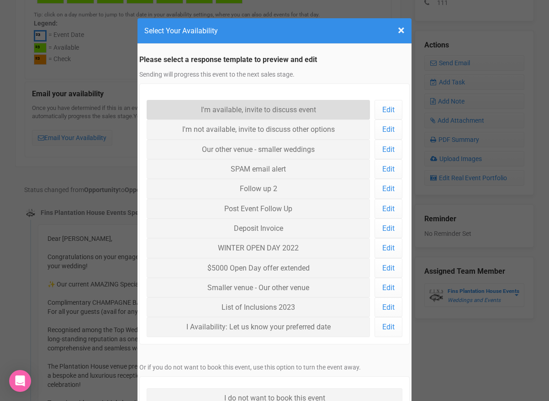
click at [227, 106] on link "I'm available, invite to discuss event" at bounding box center [258, 110] width 223 height 20
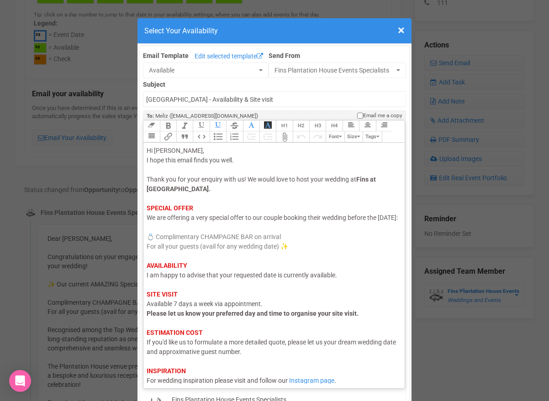
scroll to position [34, 0]
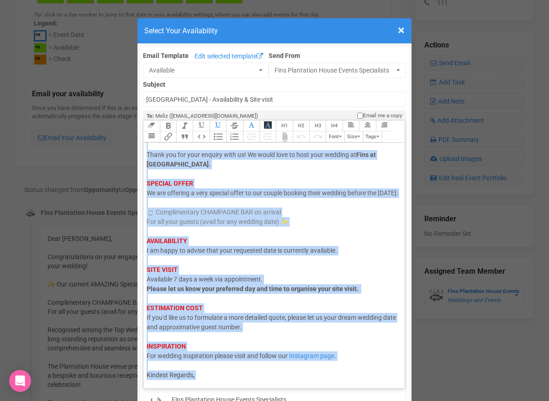
drag, startPoint x: 200, startPoint y: 381, endPoint x: 192, endPoint y: 237, distance: 145.0
click at [192, 237] on div "Link Unlink Bold Italic Strikethrough H1 H2 H3 H4 Link Quote Code Bullets Numbe…" at bounding box center [274, 254] width 262 height 269
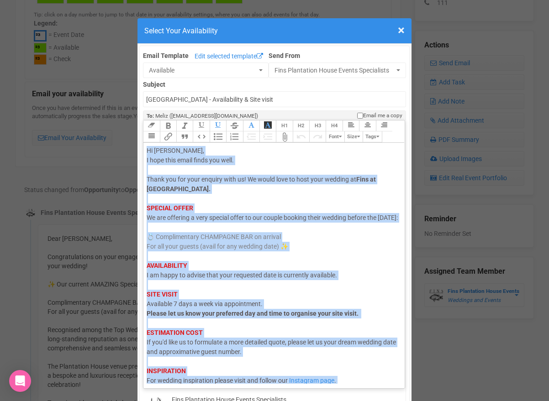
drag, startPoint x: 200, startPoint y: 379, endPoint x: 145, endPoint y: 154, distance: 231.2
click at [145, 154] on trix-editor "Hi Meliz, I hope this email finds you well. Thank you for your enquiry with us!…" at bounding box center [273, 263] width 261 height 241
paste trix-editor "background-color: rgb(255, 255, 255); font-family: Roboto, Helvetica, Arial, sa…"
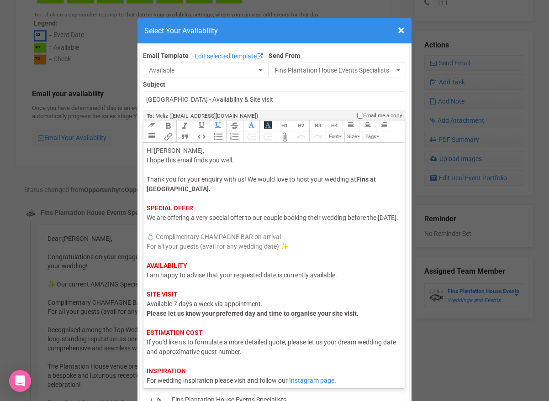
type trix-editor "<div><span style="background-color: rgb(255, 255, 255); font-family: Roboto, He…"
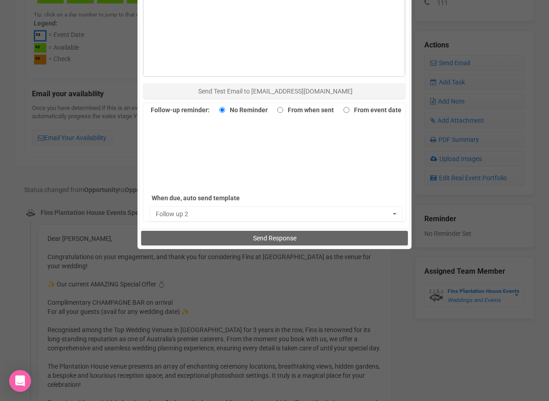
scroll to position [665, 0]
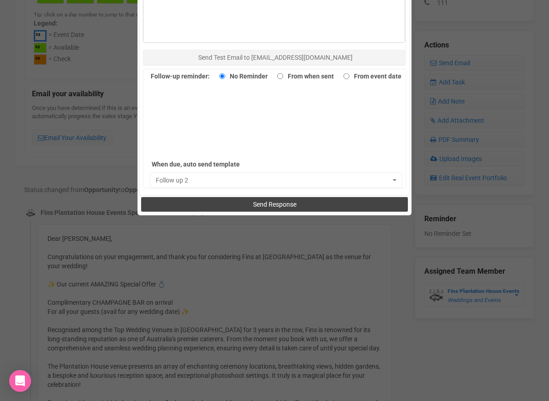
click at [197, 201] on button "Send Response" at bounding box center [274, 204] width 266 height 15
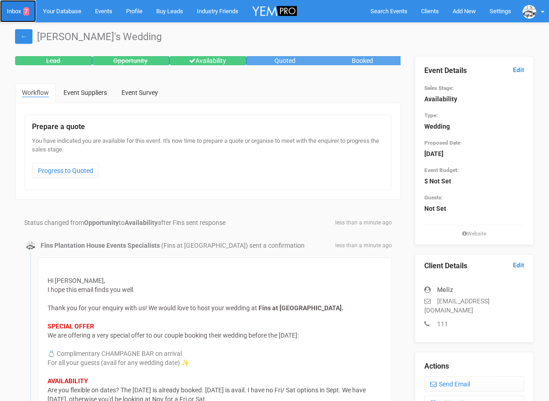
click at [15, 12] on link "Inbox 7" at bounding box center [18, 11] width 36 height 22
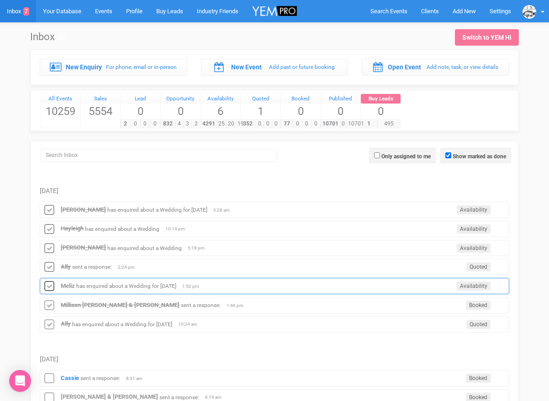
click at [53, 285] on icon at bounding box center [49, 287] width 14 height 12
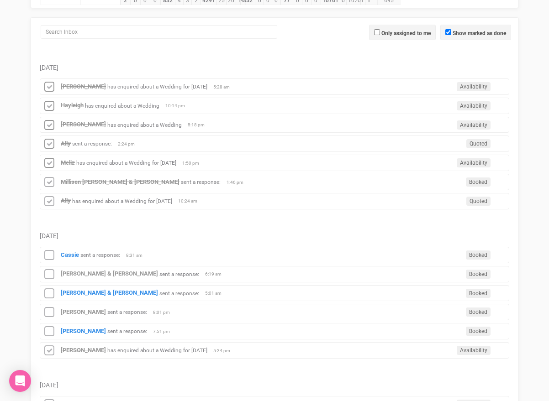
scroll to position [124, 0]
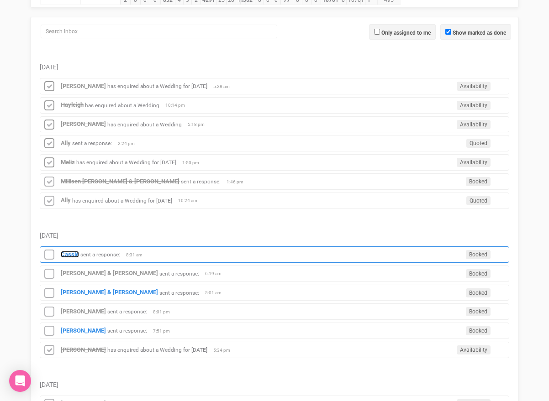
click at [75, 253] on strong "Cassie" at bounding box center [70, 254] width 18 height 7
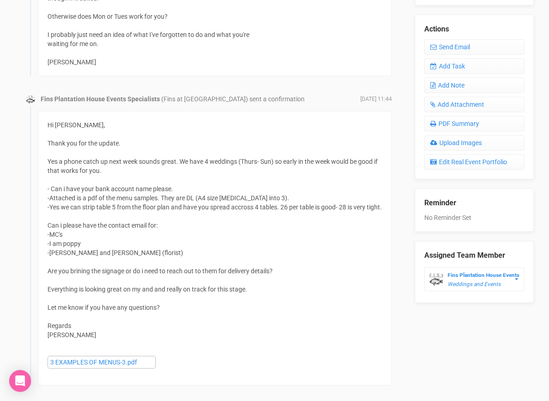
scroll to position [398, 0]
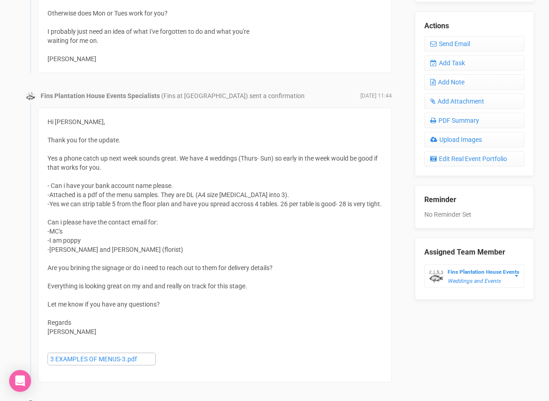
click at [78, 306] on div "Hi [PERSON_NAME], Thank you for the update. Yes a phone catch up next week soun…" at bounding box center [215, 245] width 335 height 256
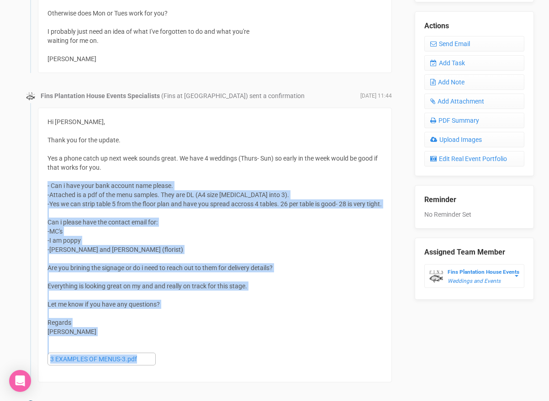
drag, startPoint x: 165, startPoint y: 370, endPoint x: 46, endPoint y: 188, distance: 217.5
click at [46, 188] on div "Hi [PERSON_NAME], Thank you for the update. Yes a phone catch up next week soun…" at bounding box center [215, 245] width 354 height 275
copy div "- Can i have your bank account name please. -Attached is a pdf of the menu samp…"
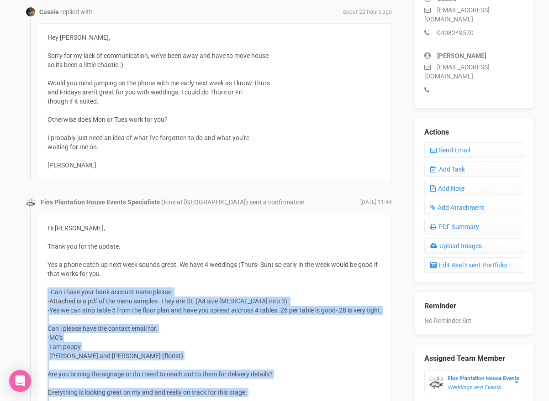
scroll to position [285, 0]
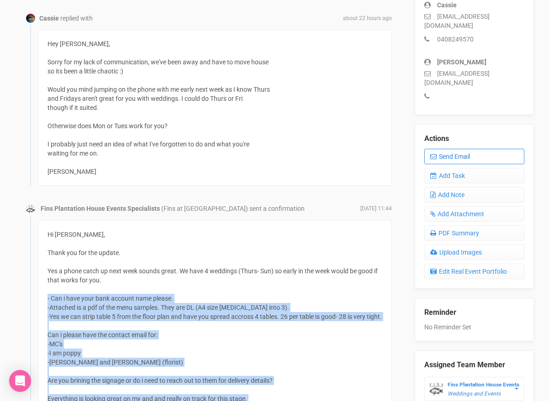
click at [431, 153] on icon at bounding box center [433, 156] width 6 height 6
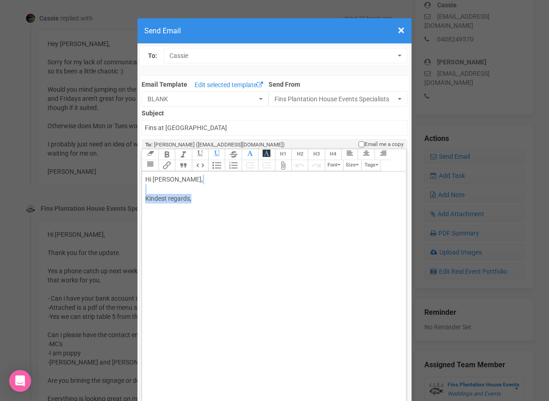
drag, startPoint x: 197, startPoint y: 200, endPoint x: 153, endPoint y: 191, distance: 44.6
click at [154, 191] on div "Hi [PERSON_NAME], Kindest regards," at bounding box center [272, 199] width 254 height 48
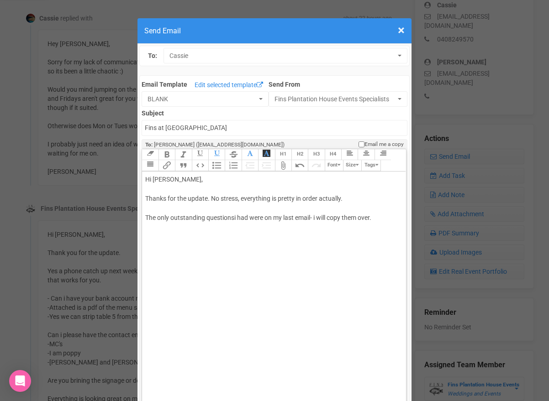
paste trix-editor "<br><br>The only outstanding questionsi had were on my last email- i will copy …"
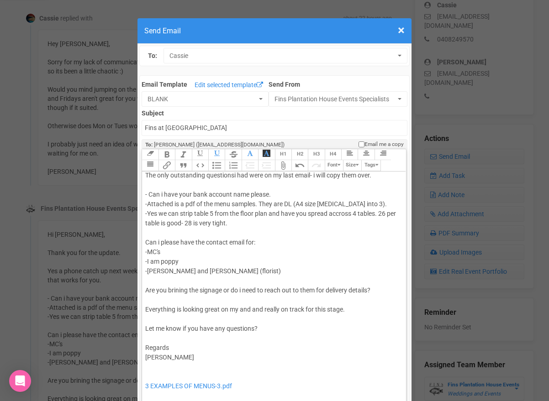
scroll to position [43, 0]
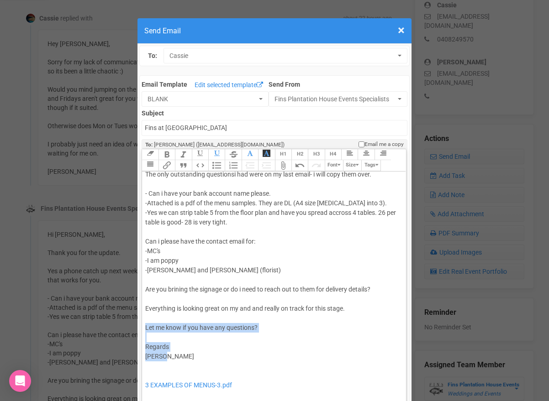
drag, startPoint x: 169, startPoint y: 358, endPoint x: 146, endPoint y: 325, distance: 39.9
click at [146, 325] on div "Hi [PERSON_NAME], Thanks for the update. No stress, everything is pretty in ord…" at bounding box center [272, 271] width 254 height 278
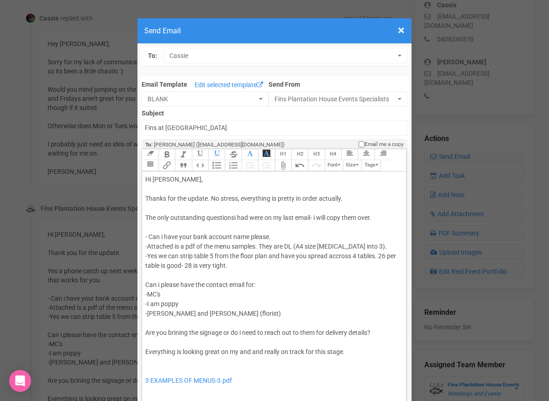
scroll to position [0, 0]
click at [376, 220] on div "Hi [PERSON_NAME], Thanks for the update. No stress, everything is pretty in ord…" at bounding box center [272, 285] width 254 height 221
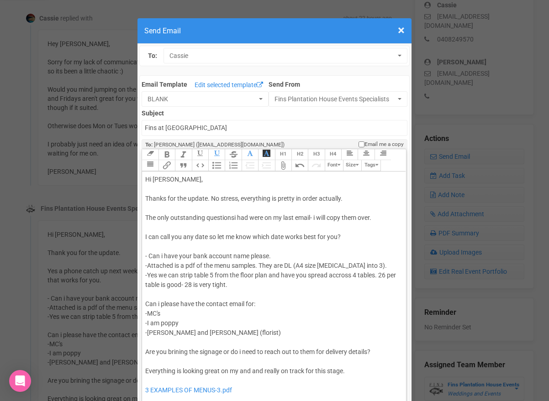
click at [323, 243] on div "Hi [PERSON_NAME], Thanks for the update. No stress, everything is pretty in ord…" at bounding box center [272, 295] width 254 height 240
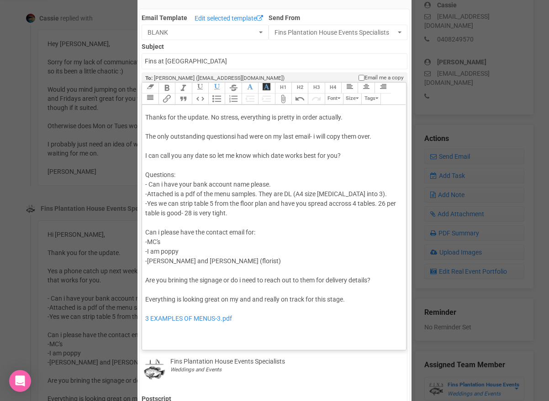
scroll to position [107, 0]
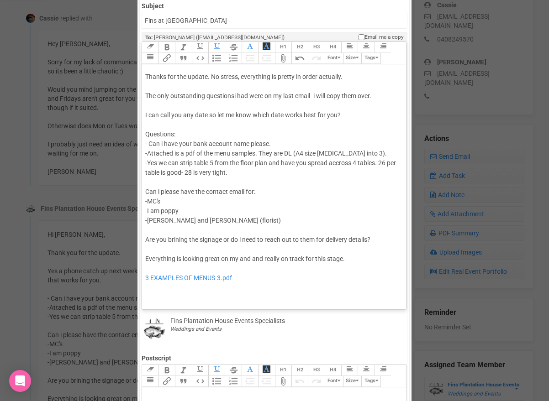
click at [248, 301] on div "Hi [PERSON_NAME], Thanks for the update. No stress, everything is pretty in ord…" at bounding box center [272, 177] width 254 height 249
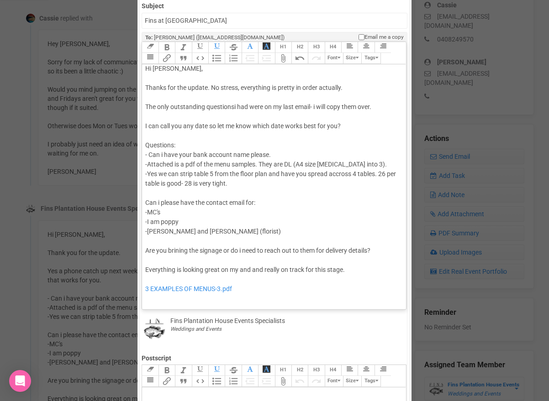
scroll to position [0, 0]
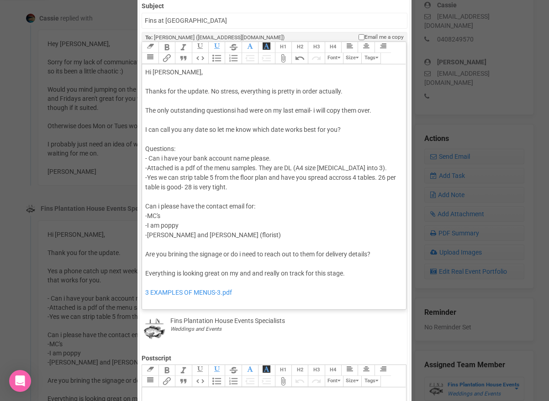
click at [354, 90] on div "Hi [PERSON_NAME], Thanks for the update. No stress, everything is pretty in ord…" at bounding box center [272, 197] width 254 height 259
click at [378, 111] on div "Hi [PERSON_NAME], Thanks for the update. No stress, everything is pretty in ord…" at bounding box center [272, 197] width 254 height 259
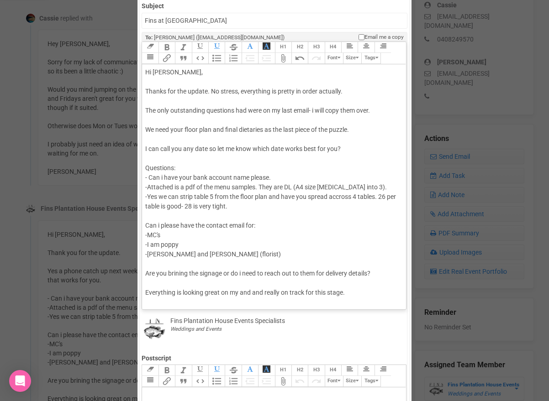
type trix-editor "<div>Hi [PERSON_NAME],<br><br>Thanks for the update. No stress, everything is p…"
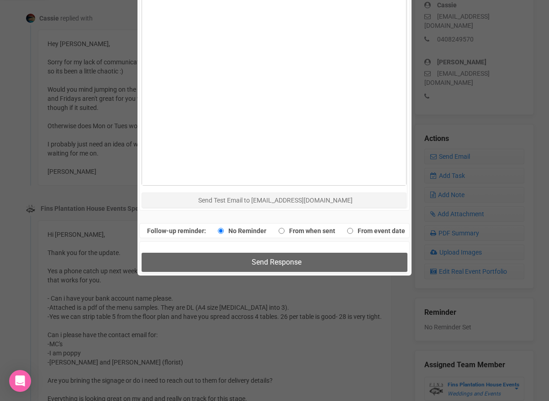
scroll to position [579, 0]
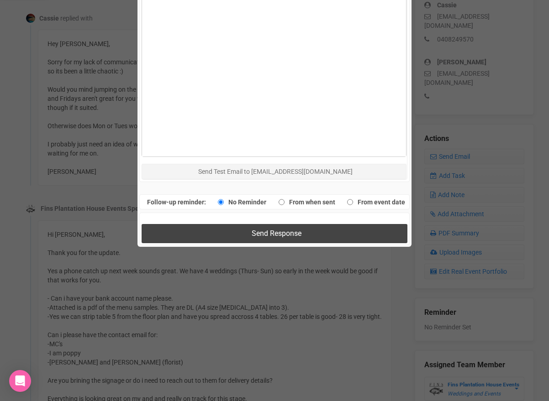
click at [194, 228] on button "Send Response" at bounding box center [274, 233] width 265 height 19
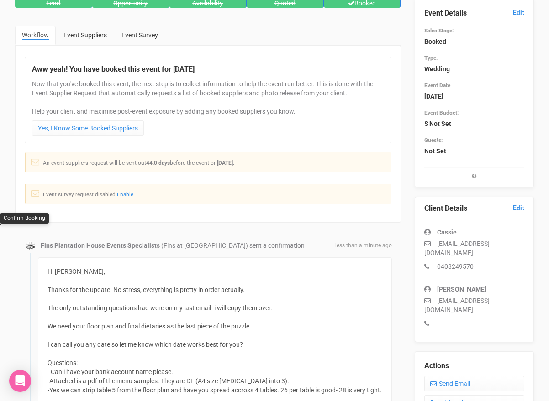
scroll to position [0, 0]
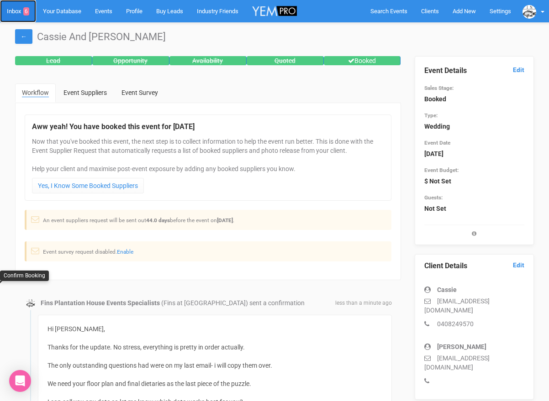
click at [15, 10] on link "Inbox 6" at bounding box center [18, 11] width 36 height 22
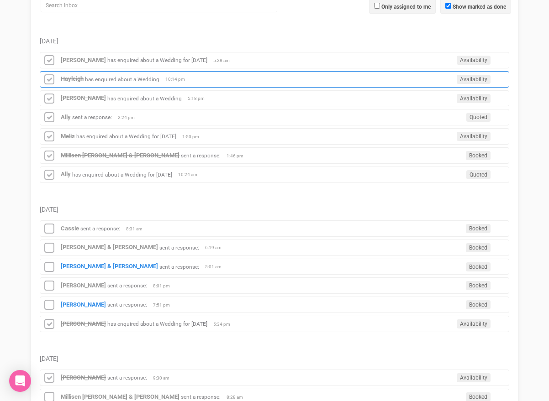
scroll to position [156, 0]
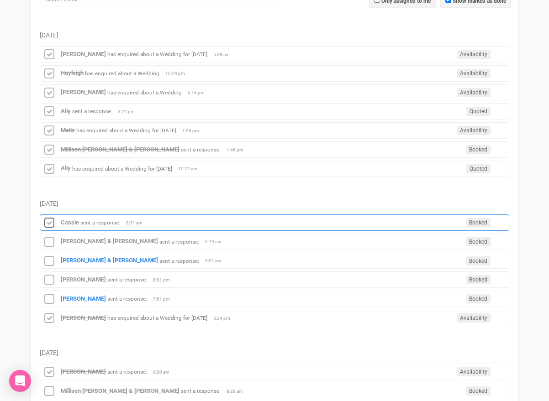
click at [53, 222] on icon at bounding box center [49, 223] width 14 height 12
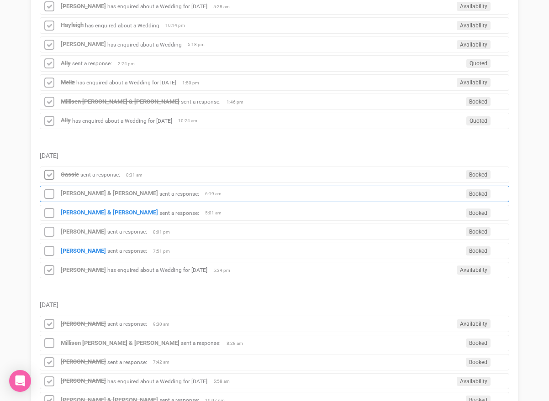
scroll to position [270, 0]
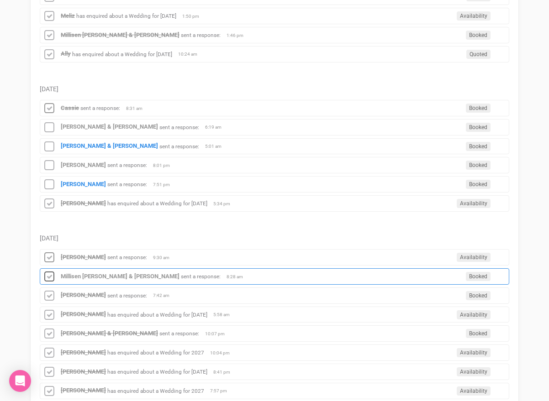
click at [48, 274] on icon at bounding box center [49, 277] width 14 height 12
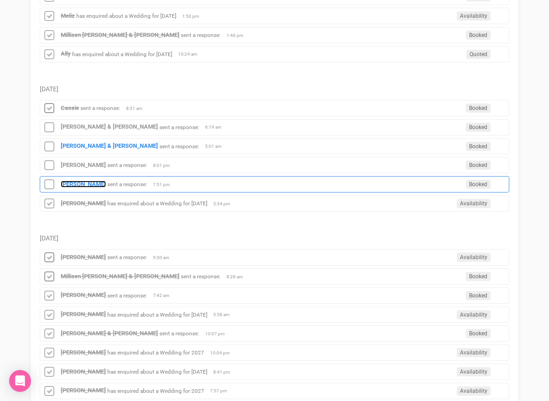
click at [87, 186] on strong "[PERSON_NAME]" at bounding box center [83, 184] width 45 height 7
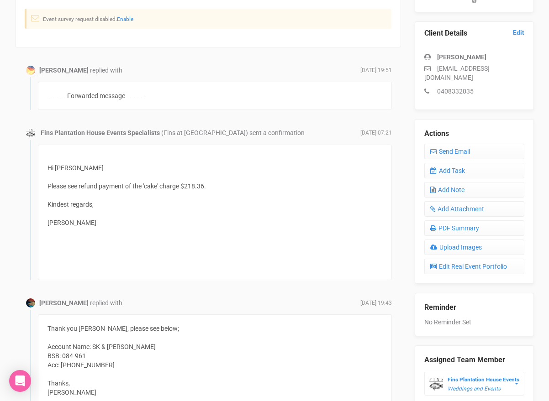
scroll to position [231, 0]
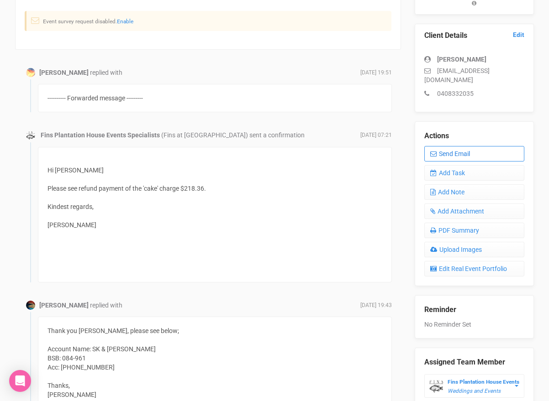
click at [448, 146] on link "Send Email" at bounding box center [474, 154] width 100 height 16
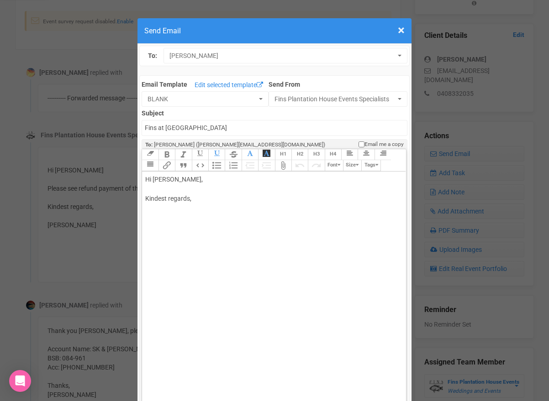
drag, startPoint x: 176, startPoint y: 179, endPoint x: 204, endPoint y: 178, distance: 27.9
click at [204, 178] on div "Hi [PERSON_NAME], Kindest regards," at bounding box center [272, 199] width 254 height 48
click at [385, 199] on div "Hi [PERSON_NAME] Yes we have 8 vendor meals already locked in, including 5 (one…" at bounding box center [272, 208] width 254 height 67
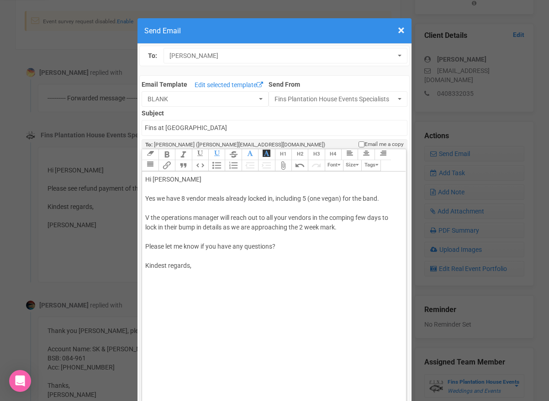
click at [158, 278] on div "Hi [PERSON_NAME] Yes we have 8 vendor meals already locked in, including 5 (one…" at bounding box center [272, 232] width 254 height 115
type trix-editor "<div>Hi [PERSON_NAME];<br><br>Yes we have 8 vendor meals already locked in, inc…"
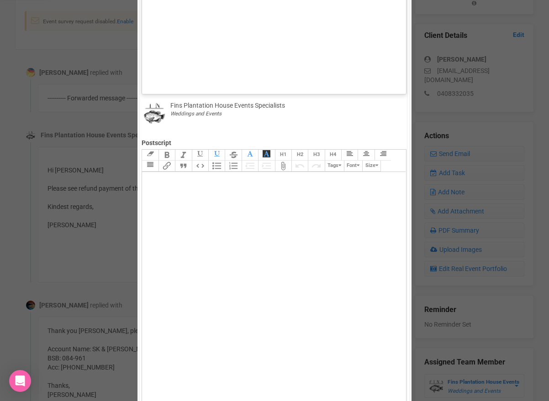
scroll to position [436, 0]
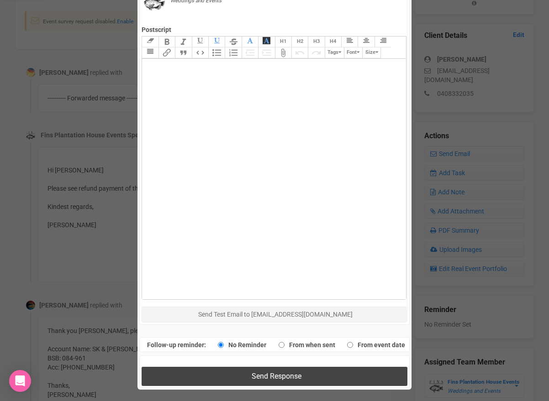
click at [193, 371] on button "Send Response" at bounding box center [274, 376] width 265 height 19
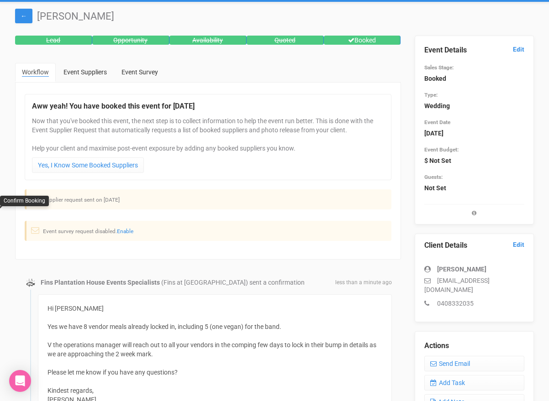
scroll to position [0, 0]
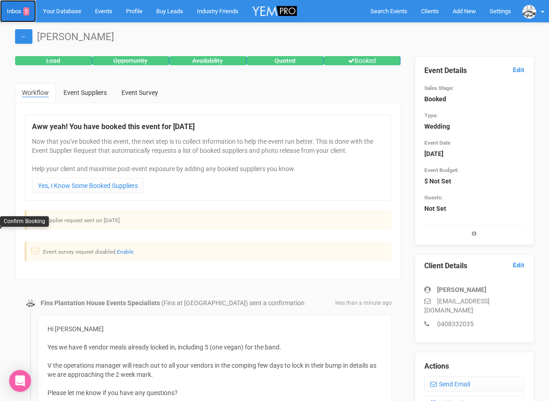
click at [13, 11] on link "Inbox 5" at bounding box center [18, 11] width 36 height 22
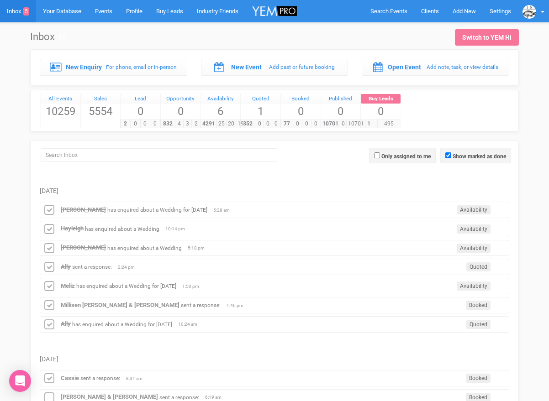
scroll to position [9, 0]
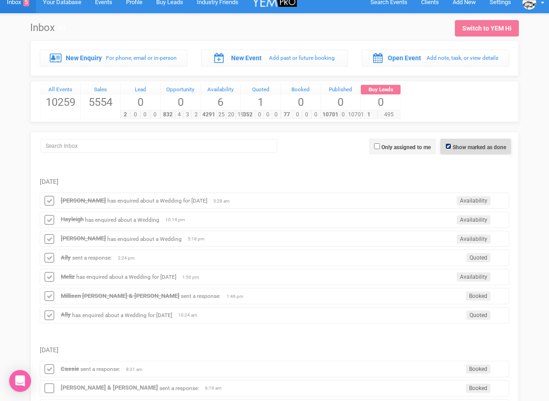
click at [446, 147] on input "Show marked as done" at bounding box center [448, 146] width 6 height 6
checkbox input "false"
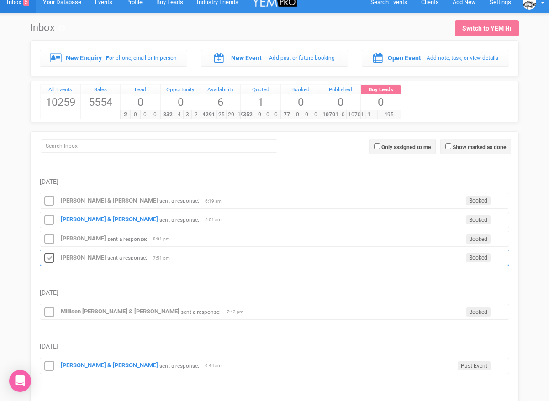
click at [49, 258] on icon at bounding box center [49, 259] width 14 height 12
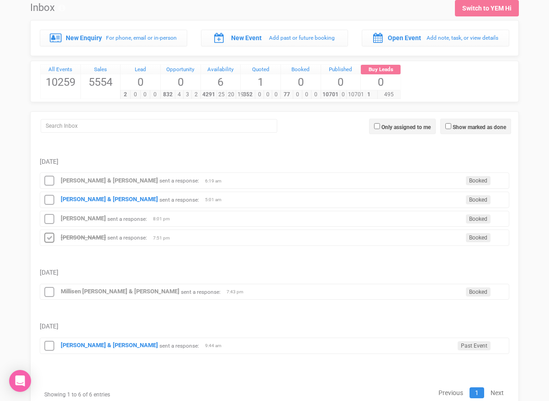
scroll to position [36, 0]
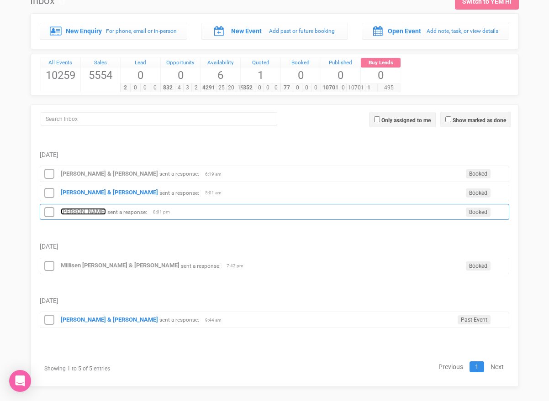
click at [72, 215] on strong "[PERSON_NAME]" at bounding box center [83, 211] width 45 height 7
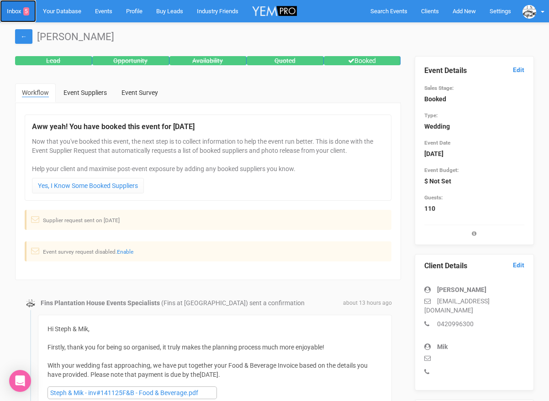
click at [16, 15] on link "Inbox 5" at bounding box center [18, 11] width 36 height 22
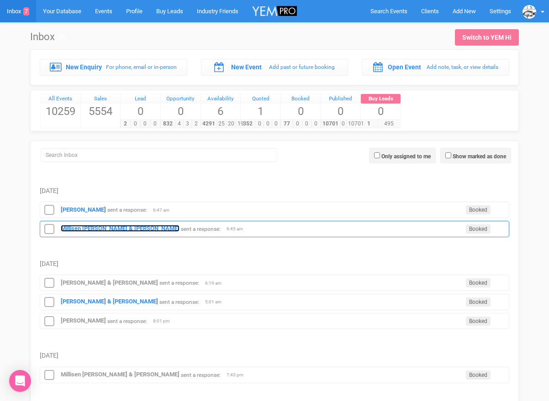
click at [92, 229] on strong "Millisen [PERSON_NAME] & [PERSON_NAME]" at bounding box center [120, 228] width 119 height 7
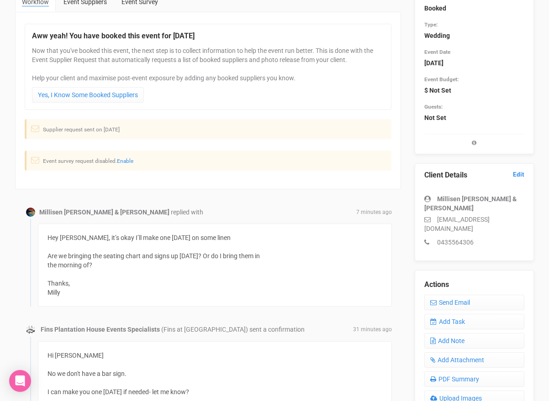
scroll to position [93, 0]
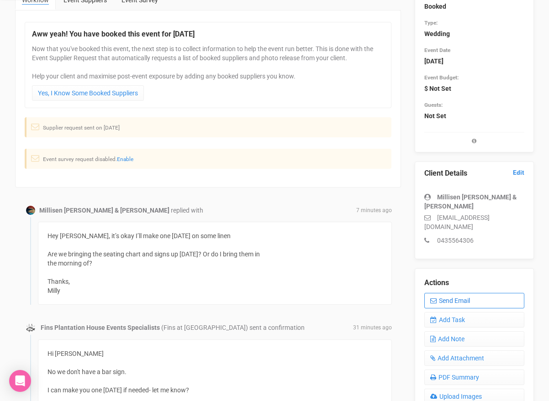
click at [433, 296] on link "Send Email" at bounding box center [474, 301] width 100 height 16
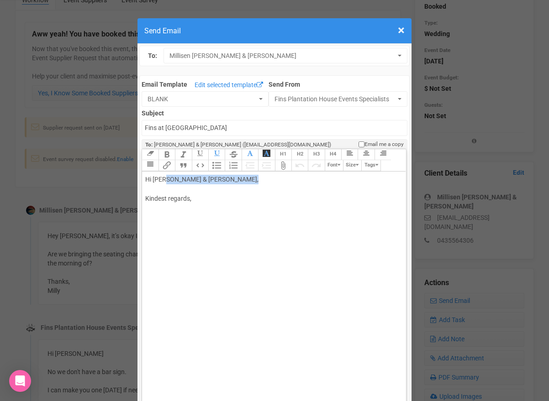
drag, startPoint x: 163, startPoint y: 179, endPoint x: 242, endPoint y: 179, distance: 79.0
click at [242, 179] on div "Hi [PERSON_NAME] & [PERSON_NAME], Kindest regards," at bounding box center [272, 199] width 254 height 48
click at [229, 190] on div "Hi [PERSON_NAME], Kindest regards," at bounding box center [272, 199] width 254 height 48
click at [233, 200] on div "Hi [PERSON_NAME], Please bring everything [DATE]. Kindest regards," at bounding box center [272, 204] width 254 height 58
click at [215, 222] on div "Hi [PERSON_NAME], Please bring everything [DATE]. Kindest regards," at bounding box center [272, 208] width 254 height 67
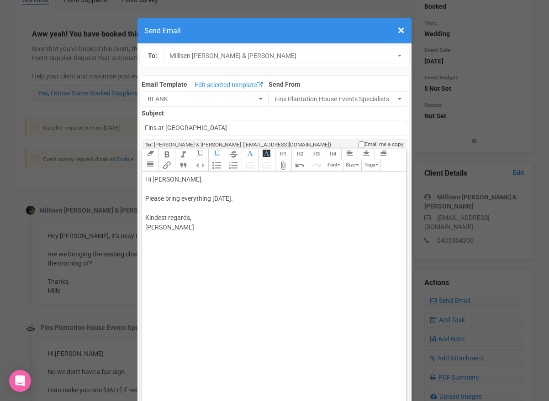
type trix-editor "<div>Hi [PERSON_NAME],<br><br>Please bring everything [DATE].&nbsp;<br><br>Kind…"
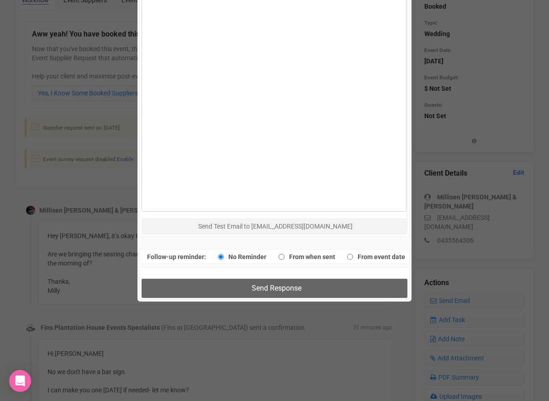
scroll to position [620, 0]
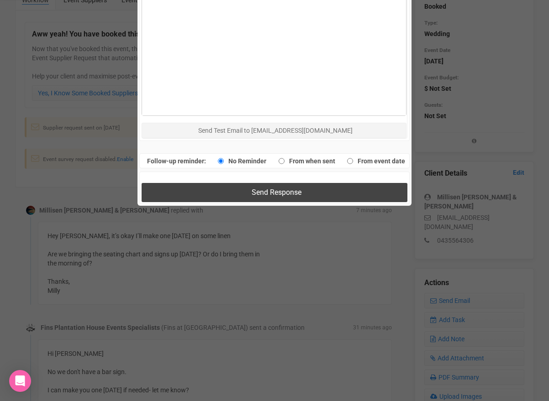
click at [222, 194] on button "Send Response" at bounding box center [274, 192] width 265 height 19
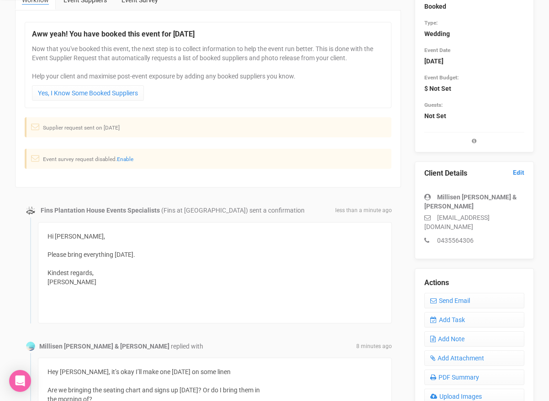
scroll to position [0, 0]
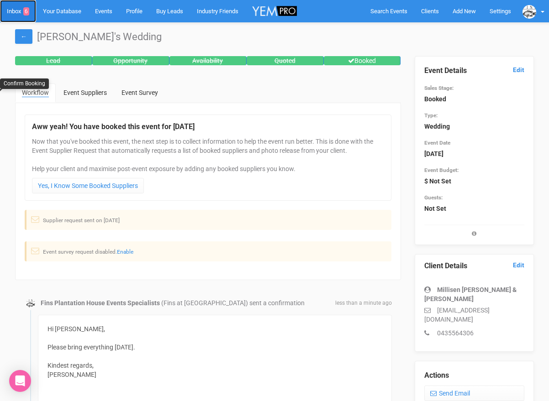
click at [17, 11] on link "Inbox 6" at bounding box center [18, 11] width 36 height 22
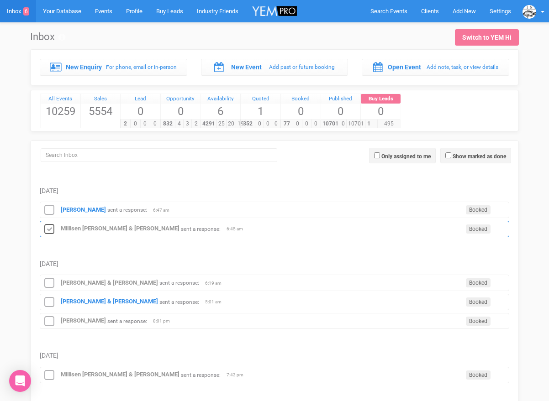
click at [52, 225] on icon at bounding box center [49, 230] width 14 height 12
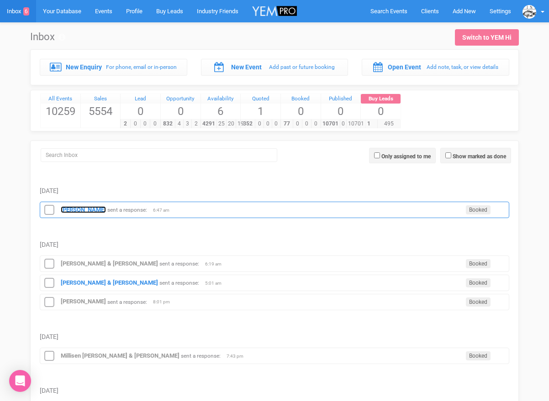
click at [72, 210] on strong "[PERSON_NAME]" at bounding box center [83, 209] width 45 height 7
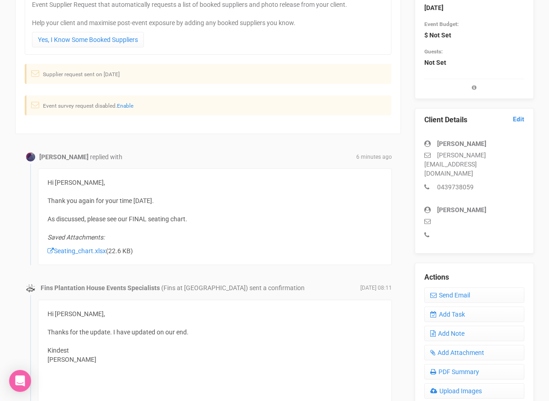
scroll to position [147, 0]
click at [441, 287] on link "Send Email" at bounding box center [474, 295] width 100 height 16
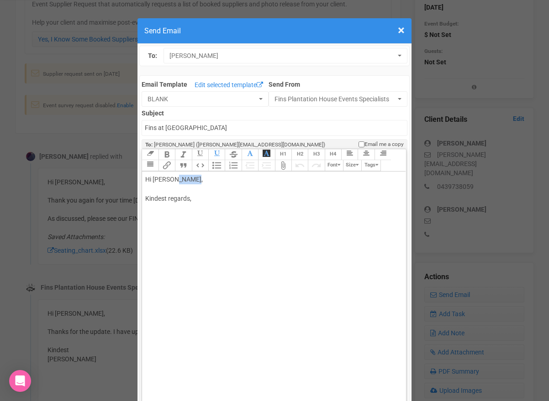
drag, startPoint x: 172, startPoint y: 178, endPoint x: 200, endPoint y: 178, distance: 27.9
click at [199, 178] on div "Hi [PERSON_NAME], Kindest regards," at bounding box center [272, 199] width 254 height 48
click at [157, 238] on div "Hi [PERSON_NAME] Thanks for sending through. So excited for [DATE]!! Kindest re…" at bounding box center [272, 213] width 254 height 77
type trix-editor "<div>Hi Kelsie&nbsp;<br><br>Thanks for sending through.&nbsp;<br>So excited for…"
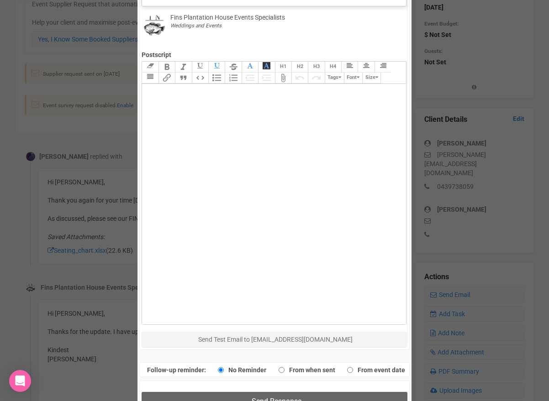
scroll to position [442, 0]
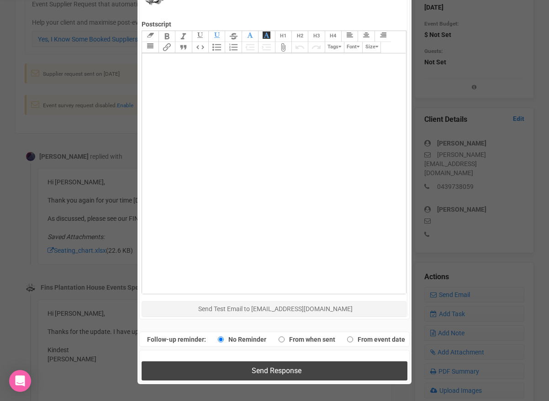
click at [223, 369] on button "Send Response" at bounding box center [274, 371] width 265 height 19
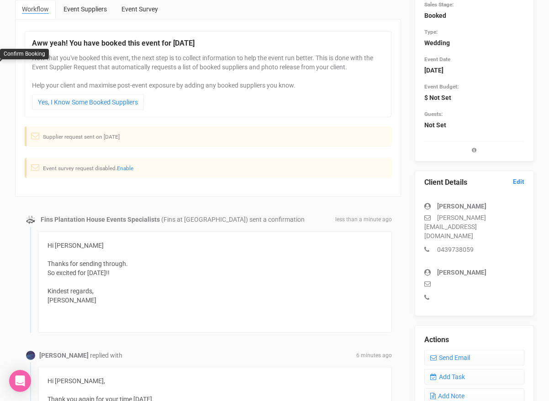
scroll to position [0, 0]
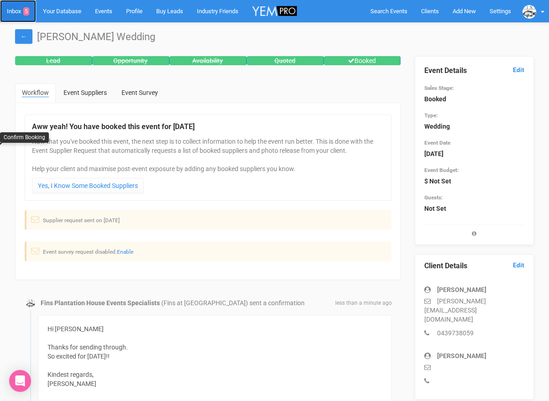
click at [20, 13] on link "Inbox 5" at bounding box center [18, 11] width 36 height 22
